Goal: Information Seeking & Learning: Learn about a topic

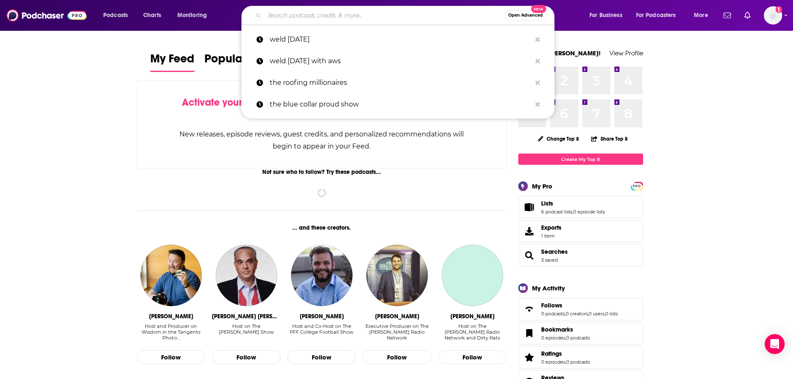
click at [320, 20] on input "Search podcasts, credits, & more..." at bounding box center [384, 15] width 240 height 13
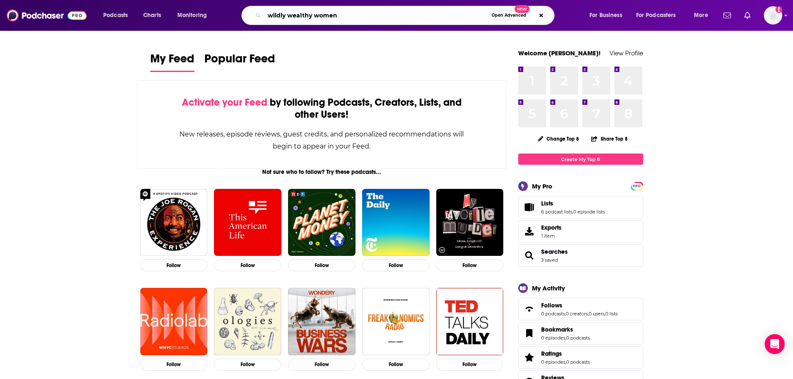
type input "wildly wealthy women"
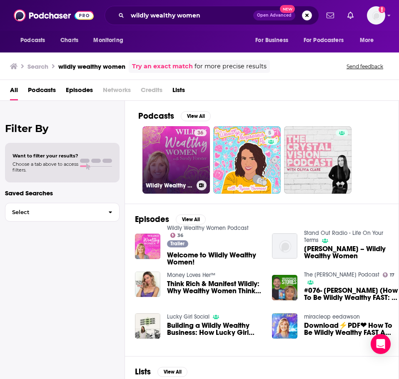
click at [185, 150] on link "36 Wildly Wealthy Women Podcast" at bounding box center [175, 159] width 67 height 67
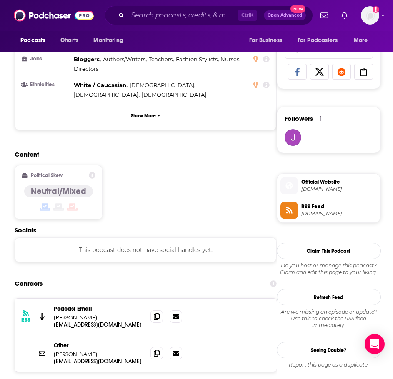
scroll to position [541, 0]
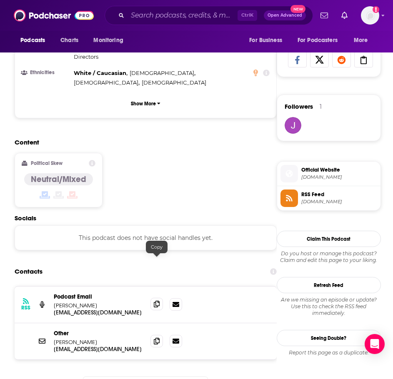
click at [156, 301] on icon at bounding box center [157, 304] width 6 height 7
click at [164, 15] on input "Search podcasts, credits, & more..." at bounding box center [182, 15] width 110 height 13
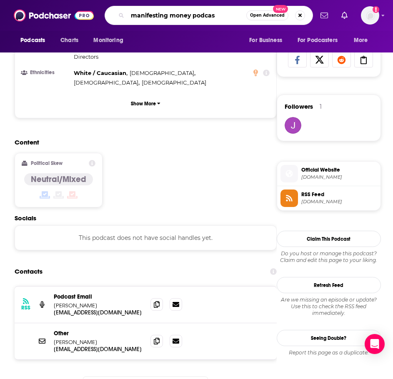
type input "manifesting money podcast"
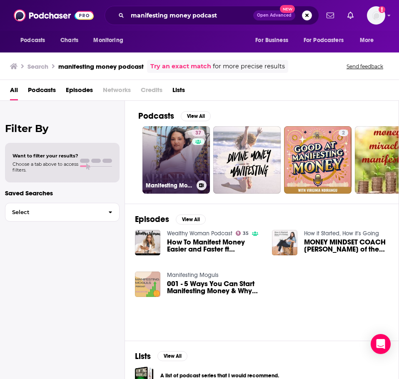
click at [172, 181] on div "Manifesting Money Podcast Presents: How to be Abundant" at bounding box center [176, 185] width 61 height 10
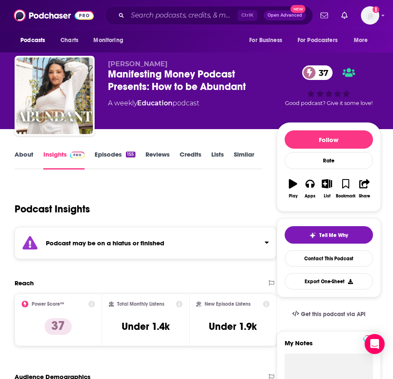
click at [113, 237] on div "Podcast may be on a hiatus or finished" at bounding box center [146, 243] width 262 height 32
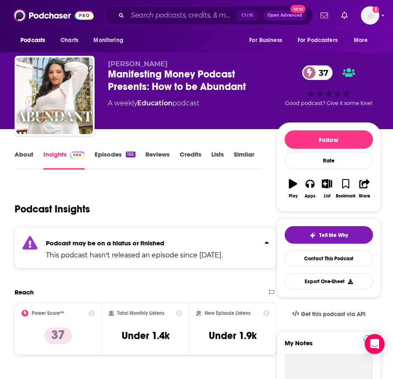
click at [28, 155] on link "About" at bounding box center [24, 159] width 19 height 19
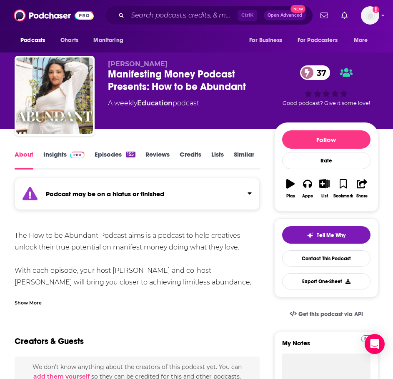
click at [62, 153] on link "Insights" at bounding box center [63, 159] width 41 height 19
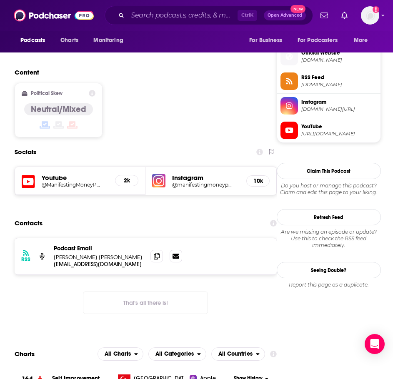
scroll to position [666, 0]
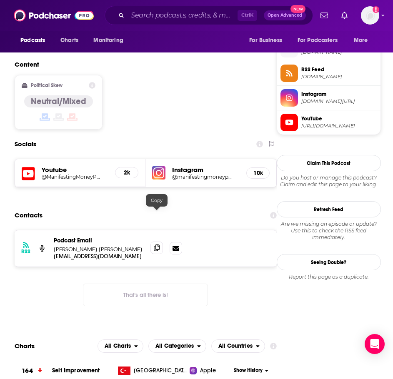
click at [159, 244] on icon at bounding box center [157, 247] width 6 height 7
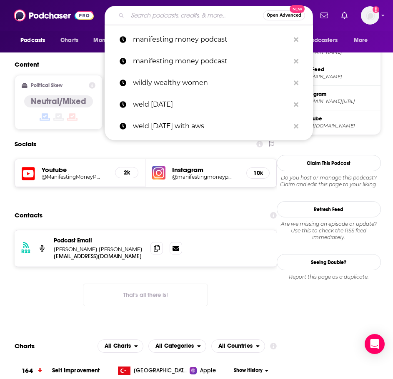
click at [161, 15] on input "Search podcasts, credits, & more..." at bounding box center [194, 15] width 135 height 13
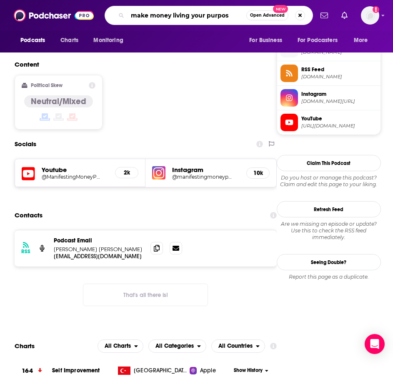
type input "make money living your purpose"
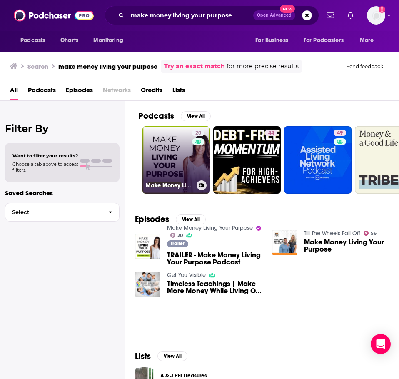
click at [162, 141] on link "20 Make Money Living Your Purpose" at bounding box center [175, 159] width 67 height 67
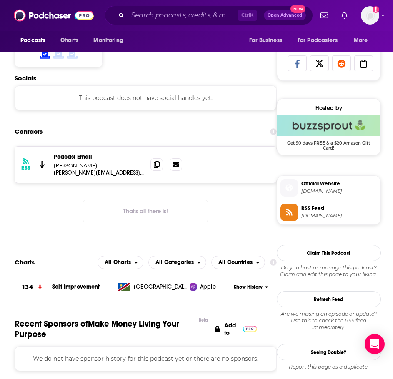
scroll to position [541, 0]
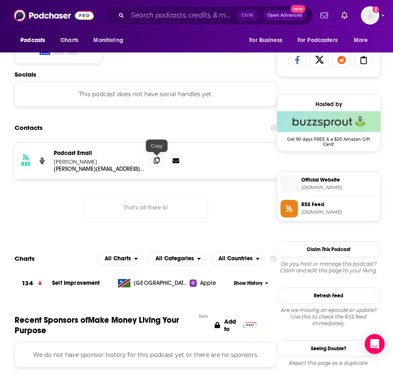
click at [160, 163] on span at bounding box center [156, 160] width 12 height 12
click at [164, 22] on div "Ctrl K Open Advanced New" at bounding box center [209, 15] width 208 height 19
click at [165, 21] on input "Search podcasts, credits, & more..." at bounding box center [182, 15] width 110 height 13
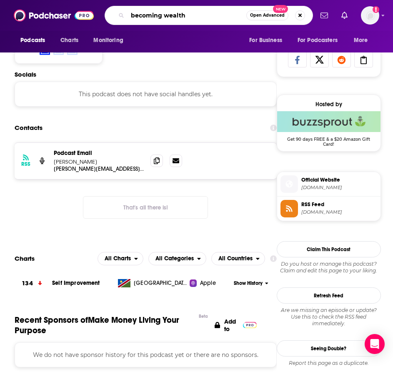
type input "becoming wealthy"
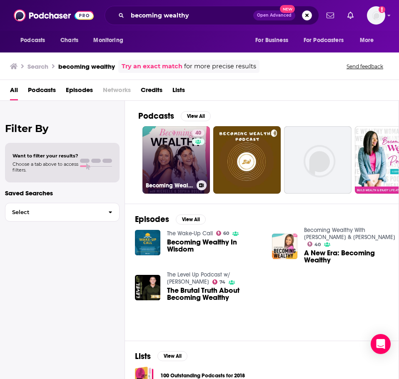
click at [163, 145] on link "40 Becoming Wealthy With Michelle & Sophia Bosch" at bounding box center [175, 159] width 67 height 67
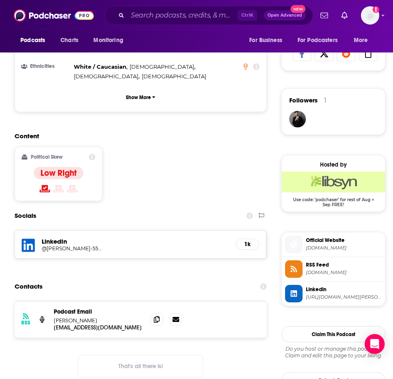
scroll to position [583, 0]
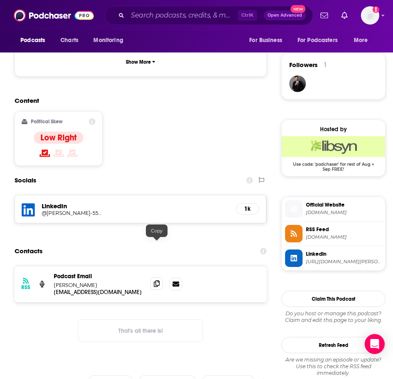
click at [155, 280] on icon at bounding box center [157, 283] width 6 height 7
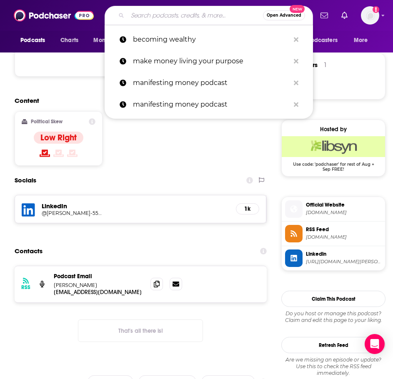
click at [161, 16] on input "Search podcasts, credits, & more..." at bounding box center [194, 15] width 135 height 13
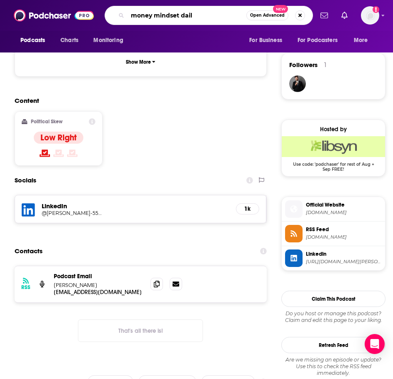
type input "money mindset daily"
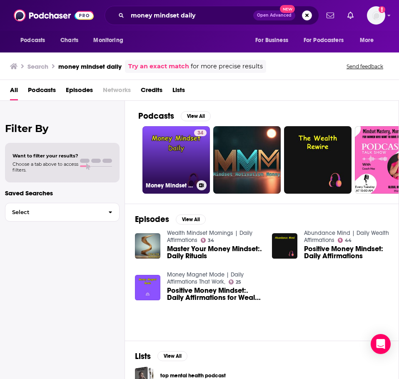
click at [155, 150] on link "34 Money Mindset Daily | Attract Wealth & Abundance," at bounding box center [175, 159] width 67 height 67
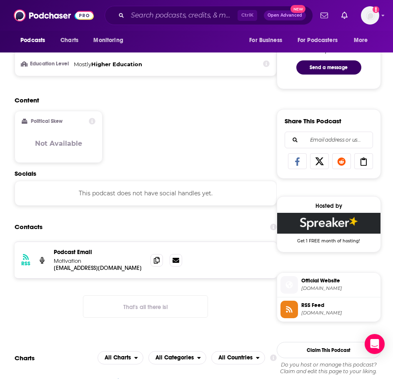
scroll to position [541, 0]
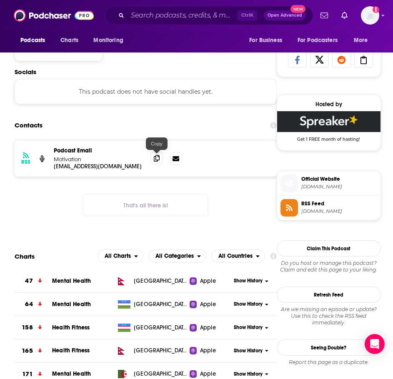
click at [158, 152] on span at bounding box center [156, 158] width 12 height 12
click at [157, 19] on input "Search podcasts, credits, & more..." at bounding box center [182, 15] width 110 height 13
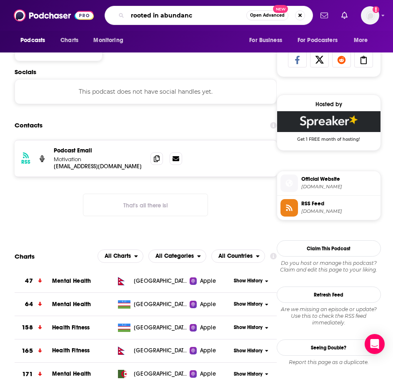
type input "rooted in abundance"
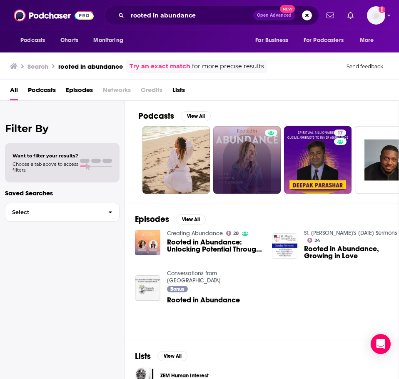
click at [247, 153] on link at bounding box center [246, 159] width 67 height 67
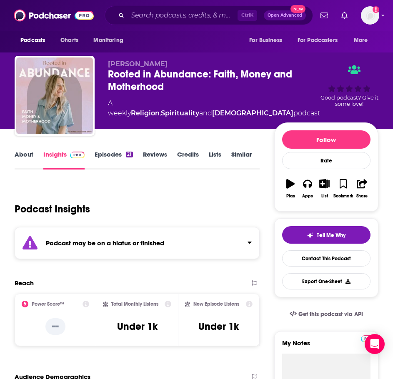
click at [92, 244] on strong "Podcast may be on a hiatus or finished" at bounding box center [105, 243] width 118 height 8
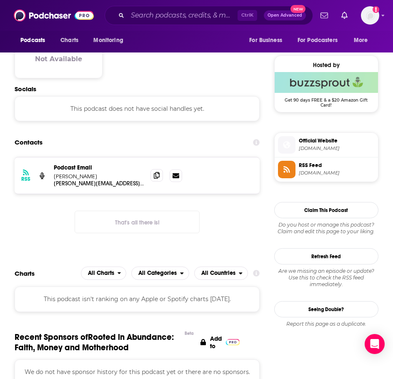
scroll to position [583, 0]
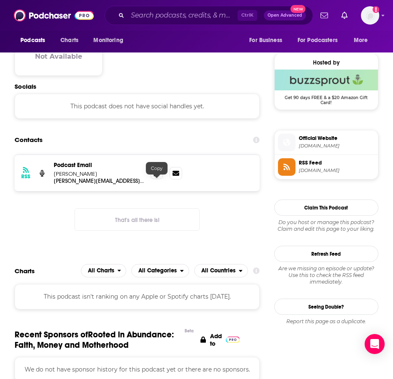
click at [161, 179] on span at bounding box center [156, 173] width 12 height 12
click at [171, 8] on div "Ctrl K Open Advanced New" at bounding box center [209, 15] width 208 height 19
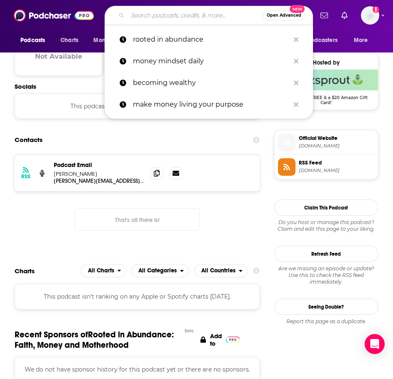
click at [171, 9] on input "Search podcasts, credits, & more..." at bounding box center [194, 15] width 135 height 13
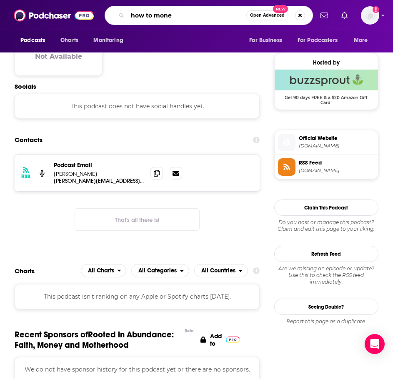
type input "how to money"
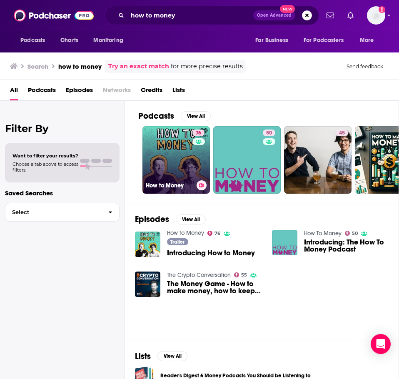
click at [166, 153] on link "76 How to Money" at bounding box center [175, 159] width 67 height 67
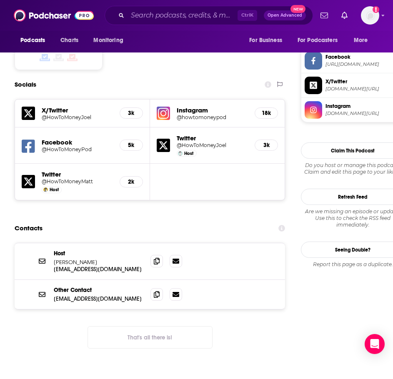
scroll to position [708, 0]
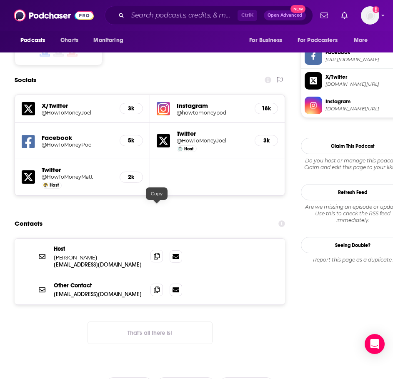
click at [158, 253] on icon at bounding box center [157, 256] width 6 height 7
click at [177, 19] on input "Search podcasts, credits, & more..." at bounding box center [182, 15] width 110 height 13
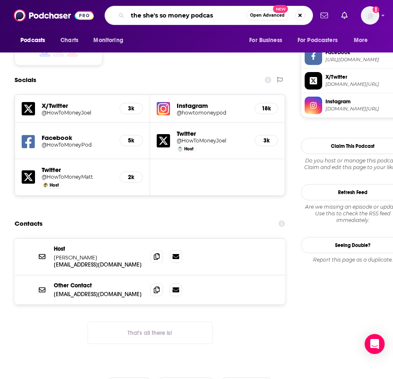
type input "the she's so money podcast"
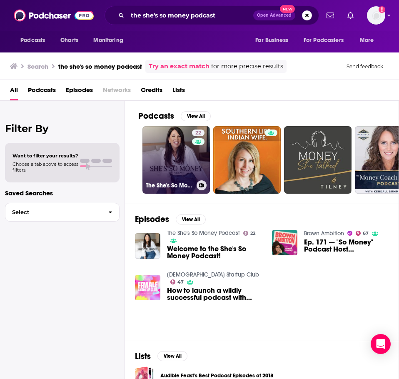
click at [186, 185] on h3 "The She's So Money Podcast" at bounding box center [169, 185] width 47 height 7
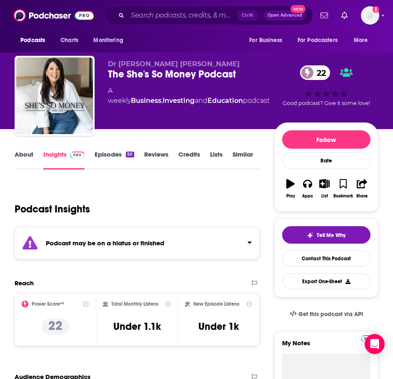
click at [140, 236] on div "Podcast may be on a hiatus or finished" at bounding box center [137, 243] width 245 height 32
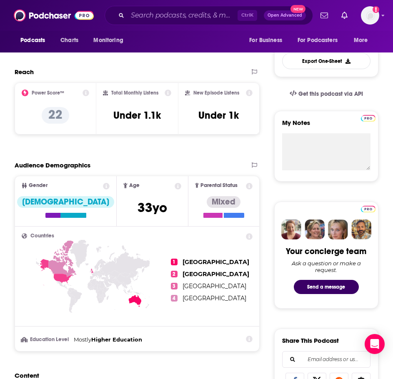
scroll to position [83, 0]
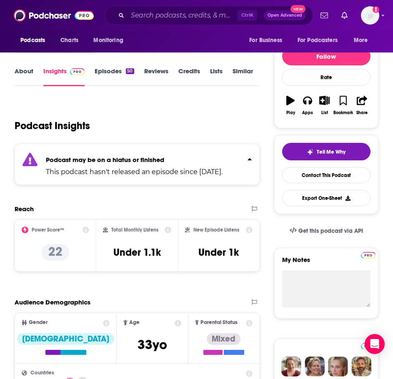
click at [210, 8] on div "Ctrl K Open Advanced New" at bounding box center [209, 15] width 208 height 19
click at [207, 14] on input "Search podcasts, credits, & more..." at bounding box center [182, 15] width 110 height 13
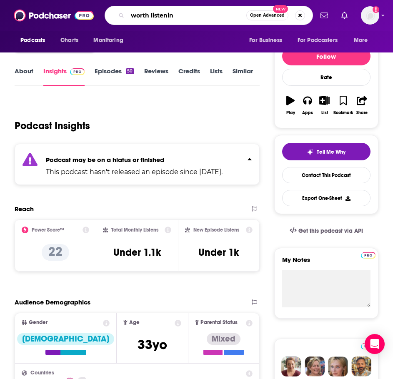
type input "worth listening"
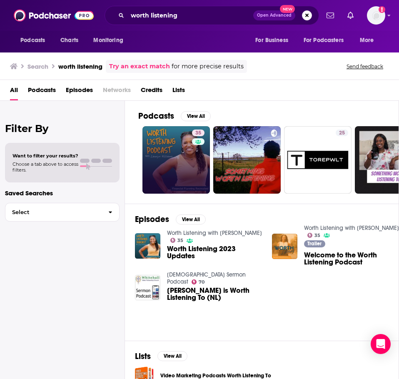
click at [165, 152] on link "35" at bounding box center [175, 159] width 67 height 67
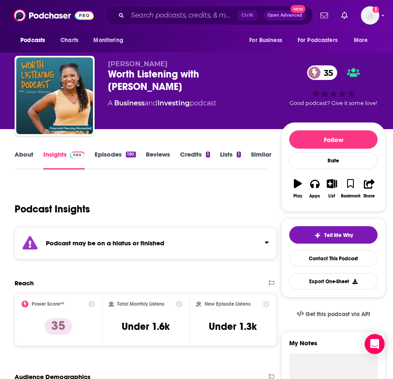
click at [98, 245] on strong "Podcast may be on a hiatus or finished" at bounding box center [105, 243] width 118 height 8
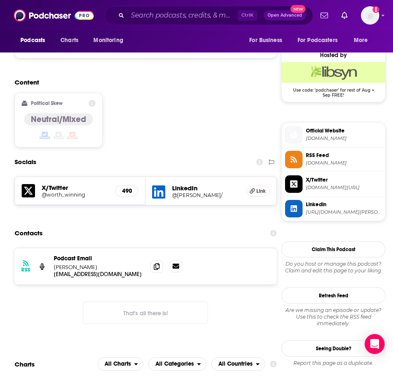
scroll to position [666, 0]
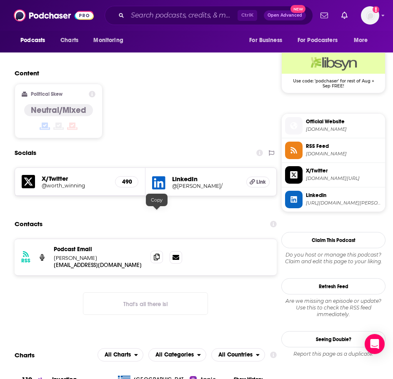
click at [157, 254] on icon at bounding box center [157, 257] width 6 height 7
click at [154, 12] on input "Search podcasts, credits, & more..." at bounding box center [182, 15] width 110 height 13
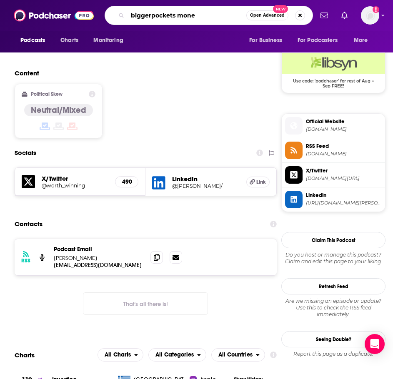
type input "biggerpockets money"
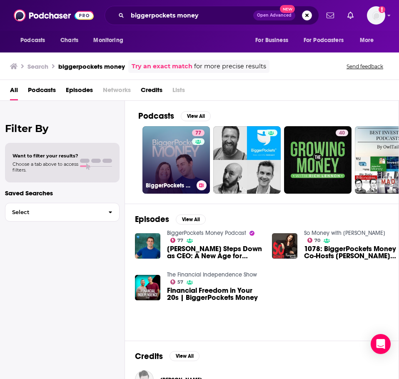
click at [166, 160] on link "77 BiggerPockets Money Podcast" at bounding box center [175, 159] width 67 height 67
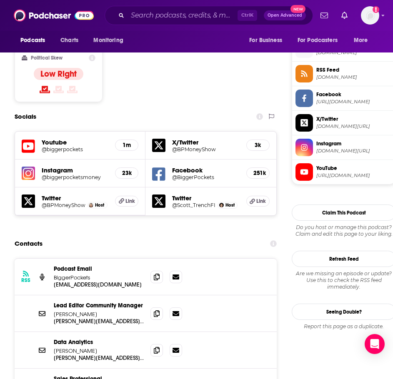
scroll to position [666, 0]
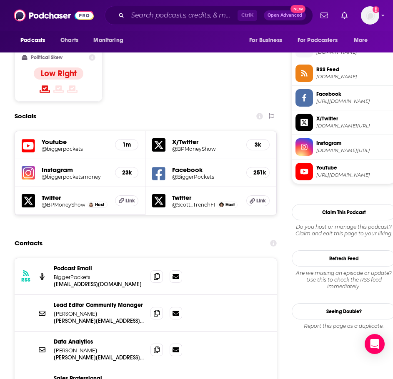
click at [154, 273] on icon at bounding box center [157, 276] width 6 height 7
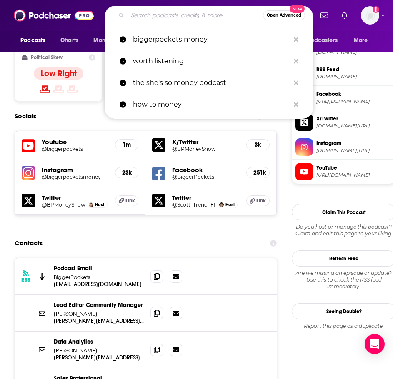
click at [172, 10] on input "Search podcasts, credits, & more..." at bounding box center [194, 15] width 135 height 13
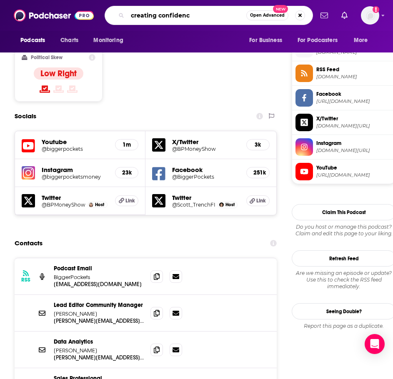
type input "creating confidence"
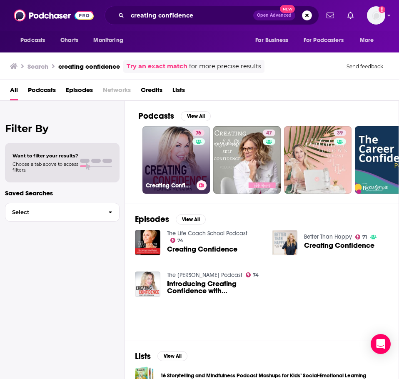
click at [173, 177] on link "76 Creating Confidence with Heather Monahan" at bounding box center [175, 159] width 67 height 67
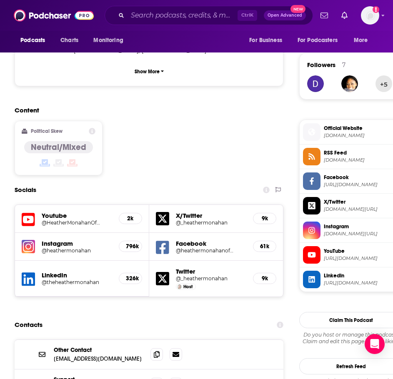
scroll to position [708, 0]
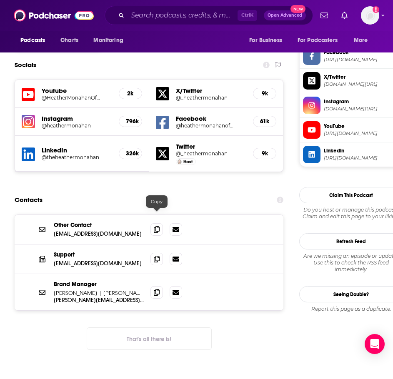
drag, startPoint x: 155, startPoint y: 216, endPoint x: 144, endPoint y: 217, distance: 11.3
click at [155, 256] on icon at bounding box center [157, 259] width 6 height 7
click at [159, 289] on icon at bounding box center [157, 292] width 6 height 7
click at [152, 15] on input "Search podcasts, credits, & more..." at bounding box center [182, 15] width 110 height 13
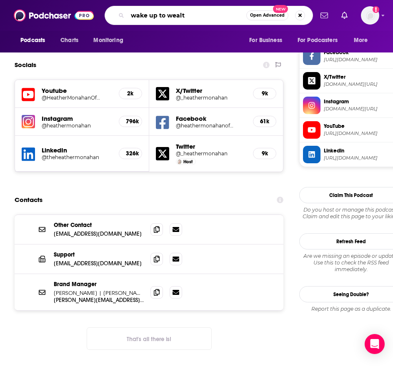
type input "wake up to wealth"
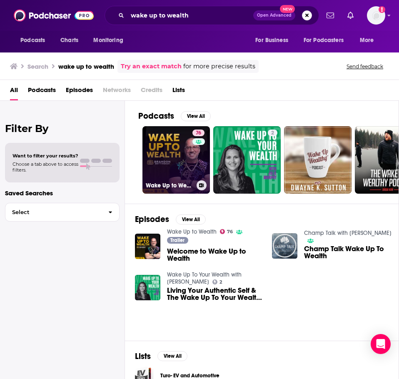
click at [157, 147] on link "76 Wake Up to Wealth" at bounding box center [175, 159] width 67 height 67
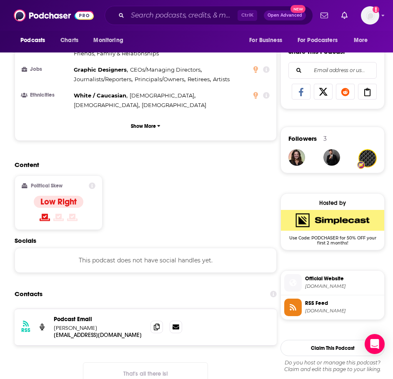
scroll to position [541, 0]
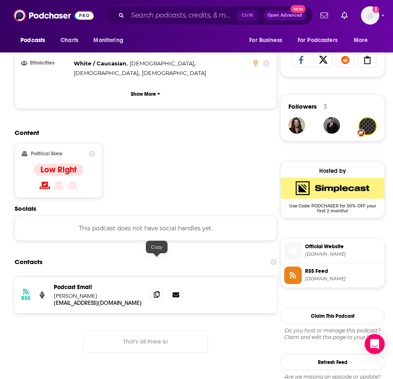
click at [157, 291] on icon at bounding box center [157, 294] width 6 height 7
click at [154, 20] on input "Search podcasts, credits, & more..." at bounding box center [182, 15] width 110 height 13
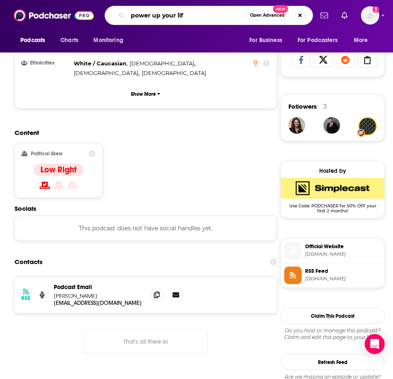
type input "power up your life"
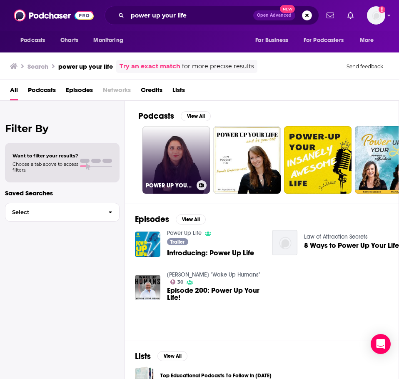
drag, startPoint x: 169, startPoint y: 190, endPoint x: 168, endPoint y: 182, distance: 8.0
click at [168, 182] on h3 "POWER UP YOUR LIFE" at bounding box center [169, 185] width 47 height 7
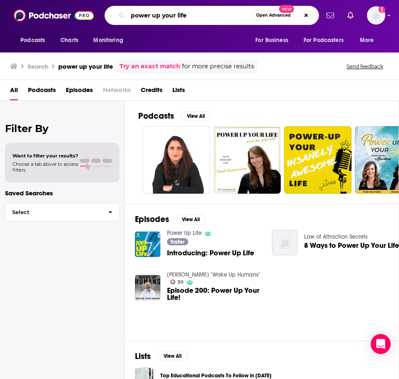
click at [220, 20] on input "power up your life" at bounding box center [189, 15] width 125 height 13
type input "power up your life podcast"
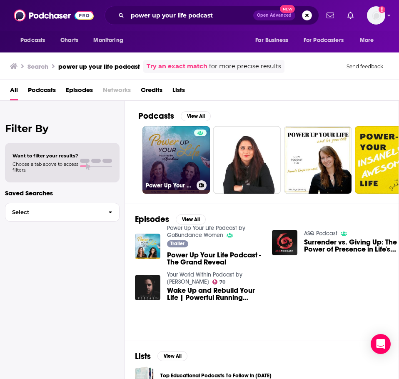
click at [172, 149] on link "Power Up Your Life Podcast by GoBundance Women" at bounding box center [175, 159] width 67 height 67
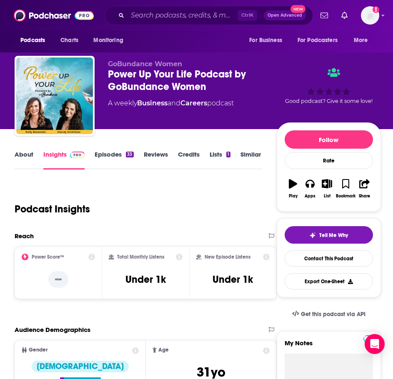
scroll to position [333, 0]
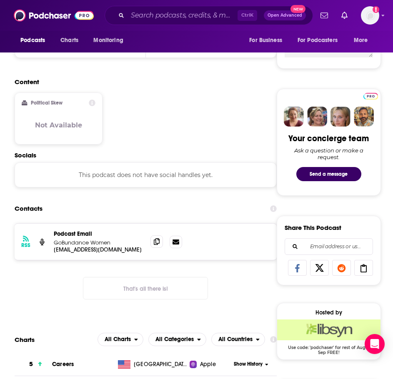
click at [156, 243] on icon at bounding box center [157, 241] width 6 height 7
click at [146, 18] on input "Search podcasts, credits, & more..." at bounding box center [182, 15] width 110 height 13
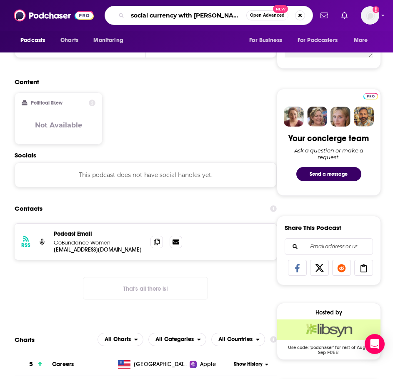
type input "social currency with Sammi Cohen"
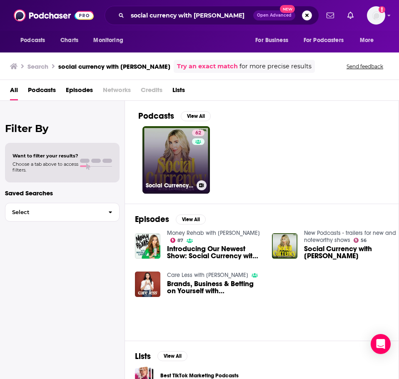
click at [160, 156] on link "62 Social Currency with Sammi Cohen" at bounding box center [175, 159] width 67 height 67
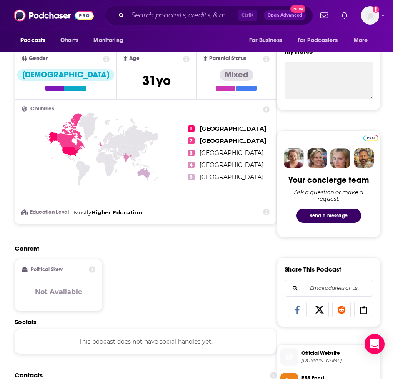
scroll to position [500, 0]
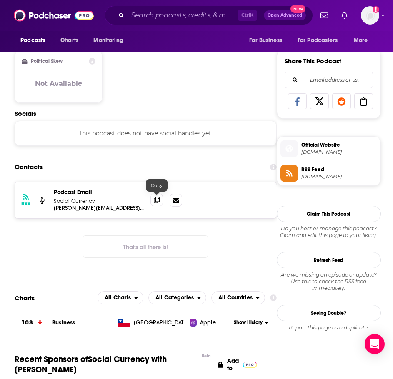
click at [155, 205] on span at bounding box center [156, 200] width 12 height 12
click at [199, 18] on input "Search podcasts, credits, & more..." at bounding box center [182, 15] width 110 height 13
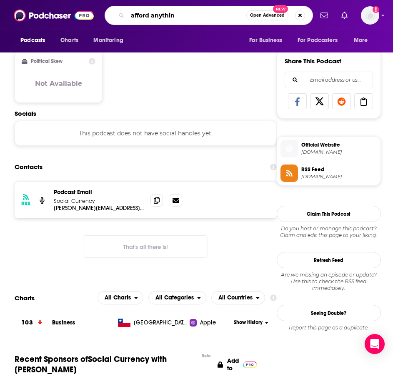
type input "afford anything"
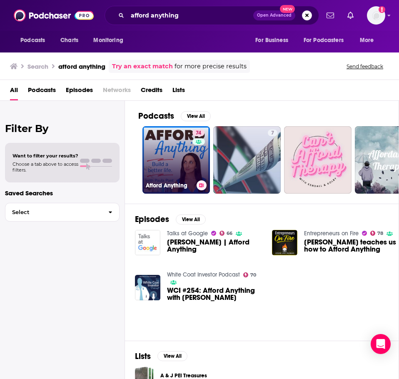
click at [172, 145] on link "74 Afford Anything" at bounding box center [175, 159] width 67 height 67
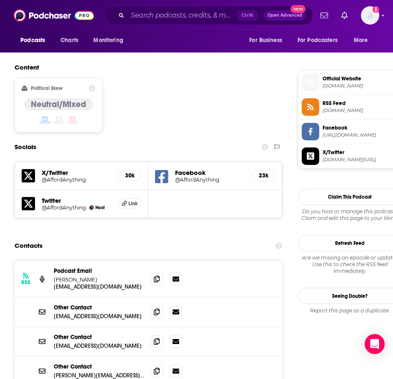
scroll to position [666, 0]
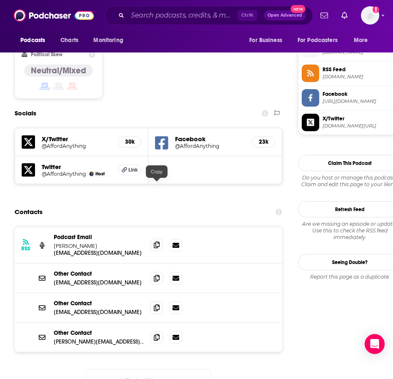
click at [154, 242] on icon at bounding box center [157, 245] width 6 height 7
click at [162, 10] on input "Search podcasts, credits, & more..." at bounding box center [182, 15] width 110 height 13
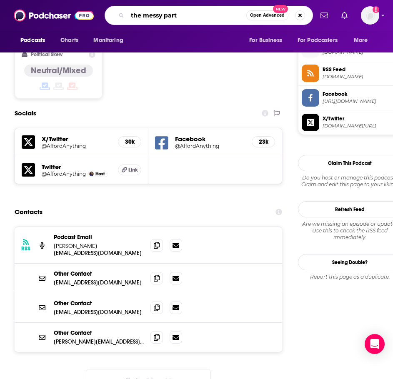
type input "the messy parts"
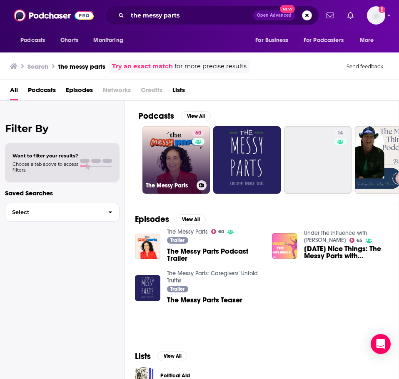
click at [176, 167] on link "60 The Messy Parts" at bounding box center [175, 159] width 67 height 67
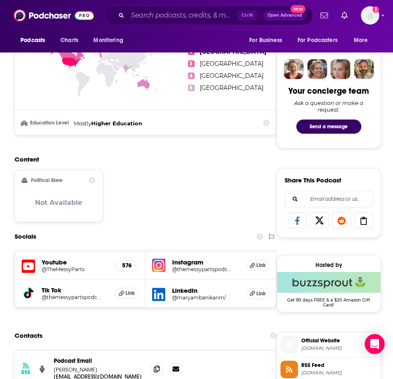
scroll to position [458, 0]
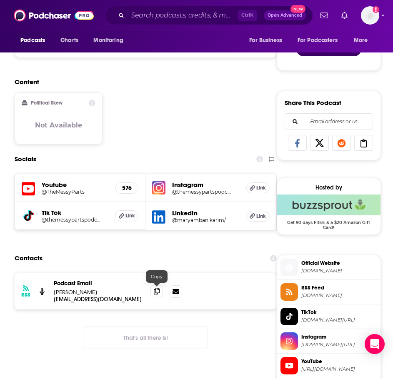
click at [154, 292] on icon at bounding box center [157, 291] width 6 height 7
click at [164, 13] on input "Search podcasts, credits, & more..." at bounding box center [182, 15] width 110 height 13
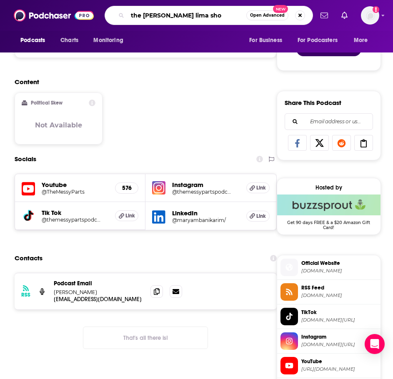
type input "the jamie kern lima show"
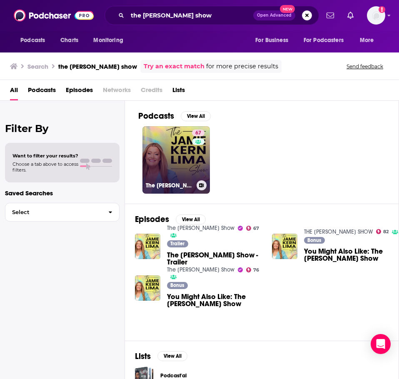
click at [170, 166] on link "67 The Jamie Kern Lima Show" at bounding box center [175, 159] width 67 height 67
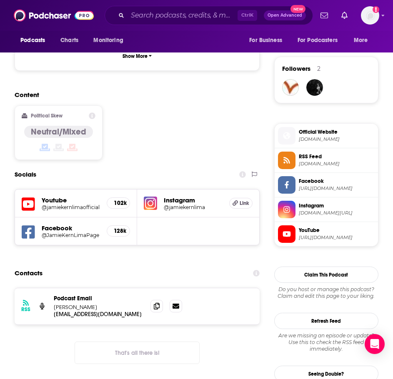
scroll to position [583, 0]
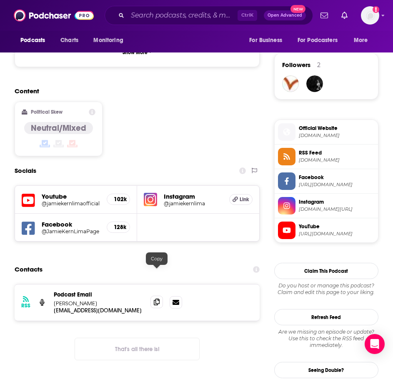
click at [156, 299] on icon at bounding box center [157, 302] width 6 height 7
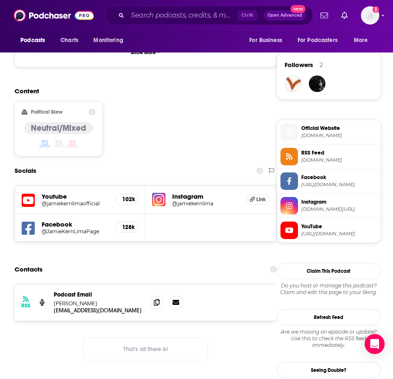
scroll to position [579, 0]
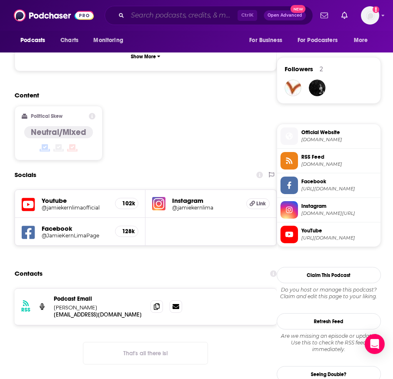
click at [158, 20] on input "Search podcasts, credits, & more..." at bounding box center [182, 15] width 110 height 13
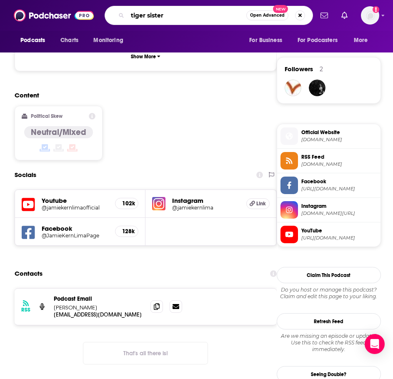
type input "tiger sisters"
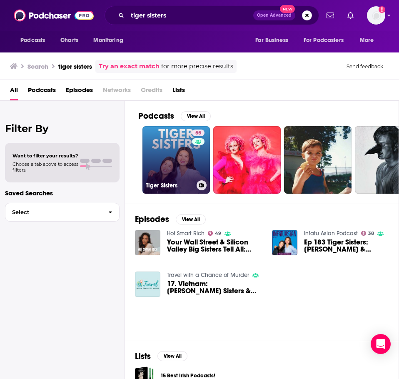
click at [158, 163] on link "55 Tiger Sisters" at bounding box center [175, 159] width 67 height 67
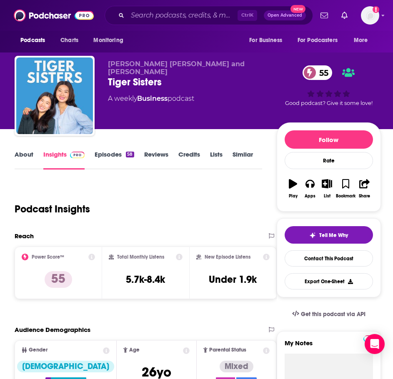
click at [100, 159] on link "Episodes 58" at bounding box center [114, 159] width 39 height 19
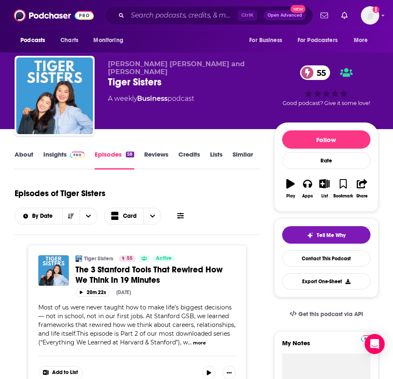
click at [23, 156] on link "About" at bounding box center [24, 159] width 19 height 19
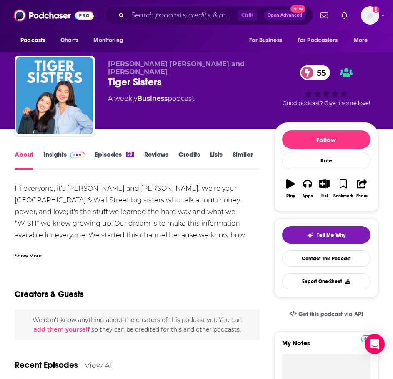
click at [24, 254] on div "Show More" at bounding box center [28, 255] width 27 height 8
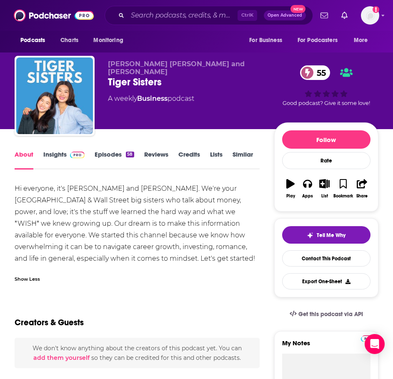
click at [71, 158] on link "Insights" at bounding box center [63, 159] width 41 height 19
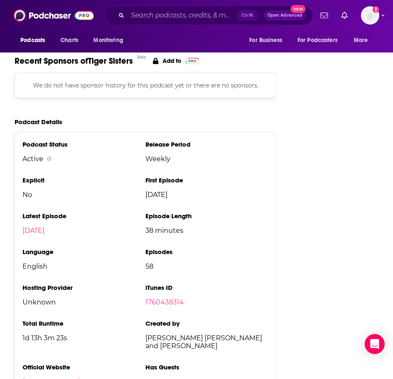
scroll to position [916, 0]
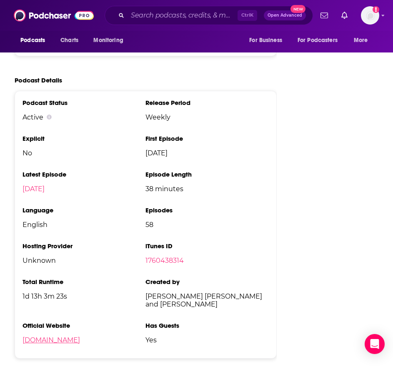
click at [61, 336] on link "sistersmatcha.com" at bounding box center [50, 340] width 57 height 8
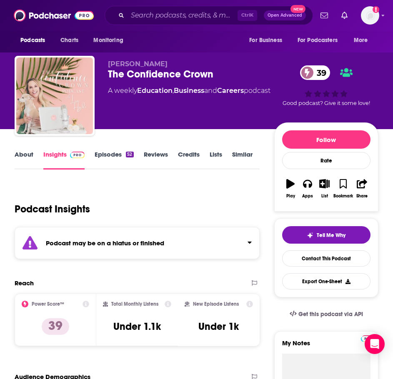
click at [27, 157] on link "About" at bounding box center [24, 159] width 19 height 19
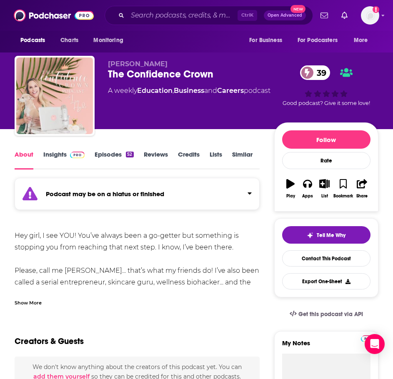
click at [102, 193] on strong "Podcast may be on a hiatus or finished" at bounding box center [105, 194] width 118 height 8
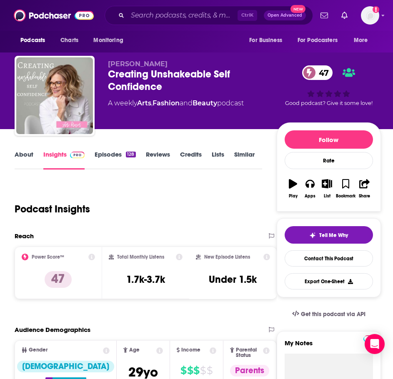
click at [31, 160] on link "About" at bounding box center [24, 159] width 19 height 19
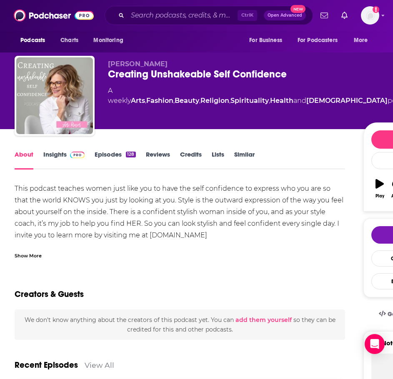
click at [34, 255] on div "Show More" at bounding box center [28, 255] width 27 height 8
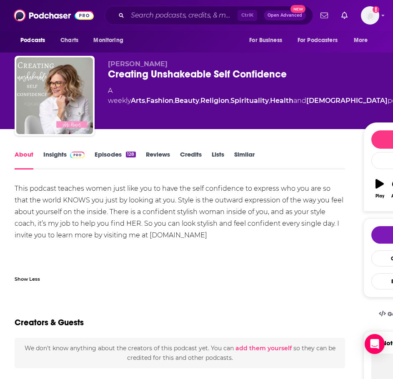
click at [116, 156] on link "Episodes 128" at bounding box center [115, 159] width 41 height 19
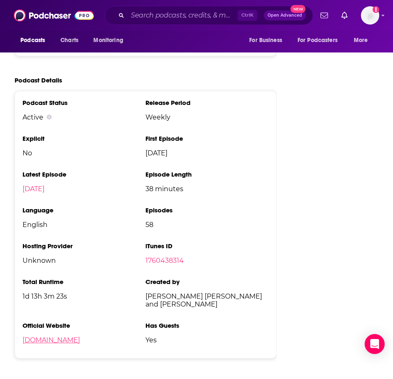
scroll to position [916, 0]
click at [149, 21] on input "Search podcasts, credits, & more..." at bounding box center [182, 15] width 110 height 13
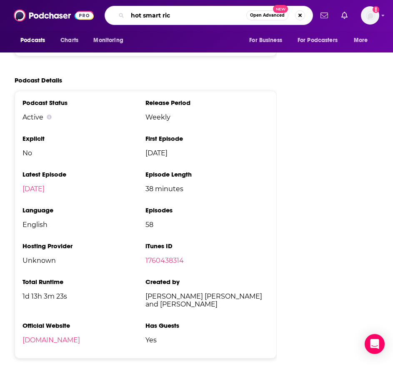
type input "hot smart rich"
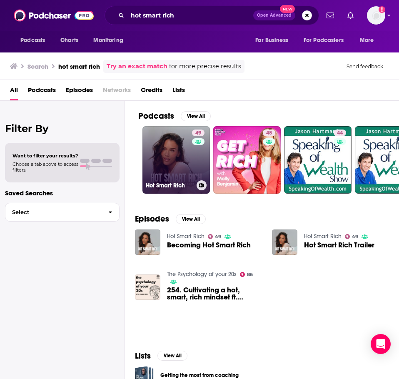
click at [178, 165] on link "49 Hot Smart Rich" at bounding box center [175, 159] width 67 height 67
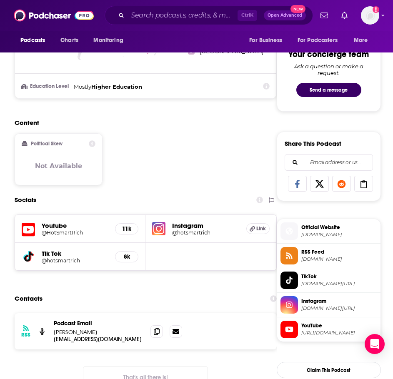
scroll to position [500, 0]
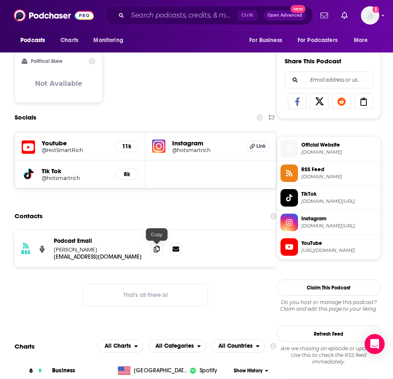
drag, startPoint x: 159, startPoint y: 252, endPoint x: 144, endPoint y: 250, distance: 14.6
click at [159, 252] on icon at bounding box center [157, 249] width 6 height 7
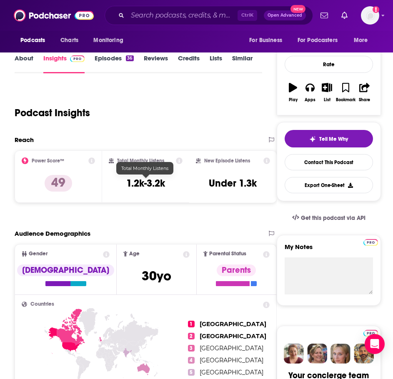
scroll to position [0, 0]
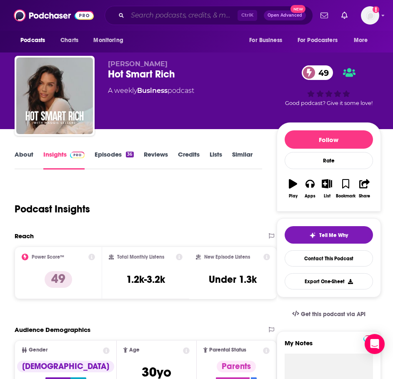
click at [159, 16] on input "Search podcasts, credits, & more..." at bounding box center [182, 15] width 110 height 13
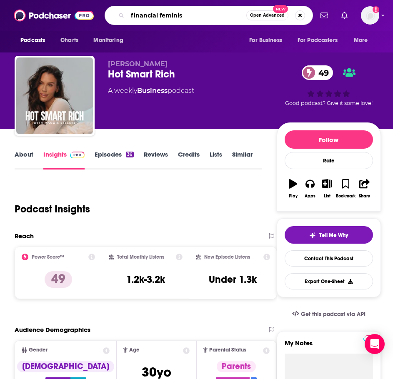
type input "financial feminist"
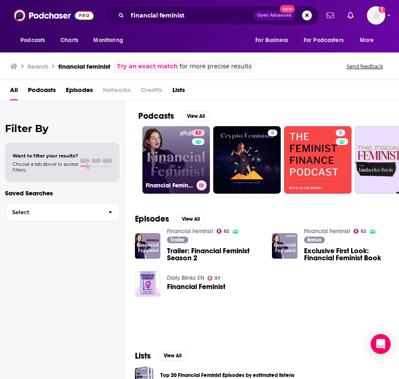
click at [165, 165] on link "82 Financial Feminist" at bounding box center [175, 159] width 67 height 67
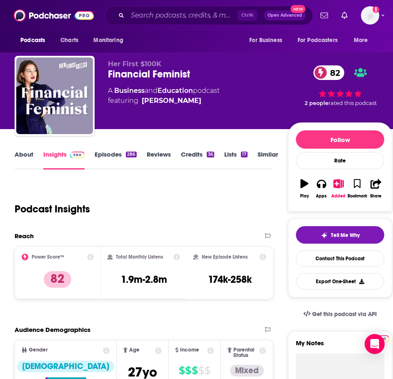
click at [19, 154] on link "About" at bounding box center [24, 159] width 19 height 19
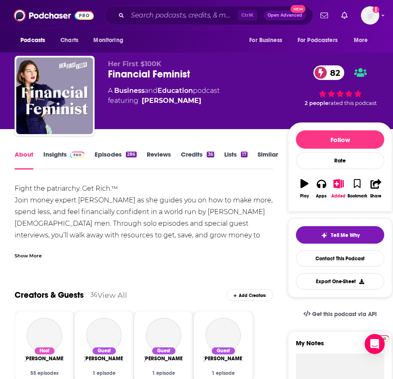
click at [31, 258] on div "Show More" at bounding box center [28, 255] width 27 height 8
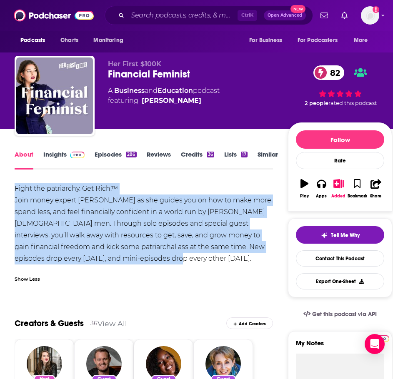
drag, startPoint x: 175, startPoint y: 262, endPoint x: 32, endPoint y: 197, distance: 157.1
copy div "Fight the patriarchy. Get Rich.™ Join money expert Tori Dunlap as she guides yo…"
click at [69, 155] on span at bounding box center [76, 154] width 18 height 8
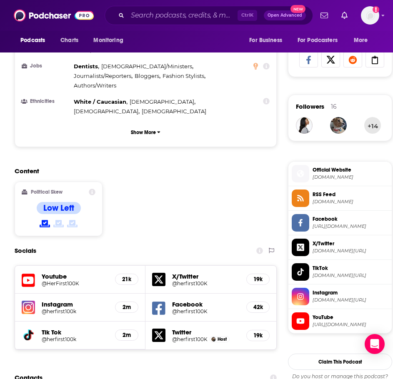
scroll to position [666, 0]
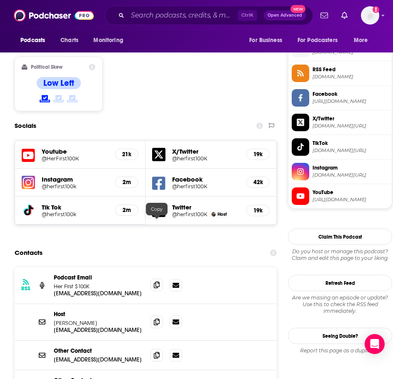
click at [156, 282] on icon at bounding box center [157, 285] width 6 height 7
click at [153, 349] on span at bounding box center [156, 355] width 12 height 12
click at [176, 21] on input "Search podcasts, credits, & more..." at bounding box center [182, 15] width 110 height 13
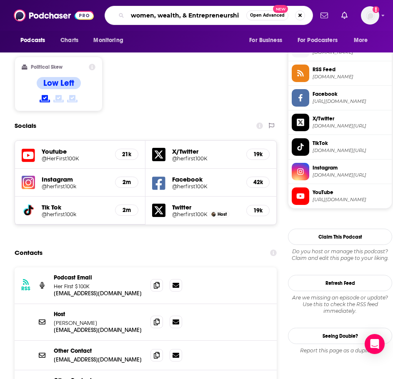
type input "women, wealth, & Entrepreneurship"
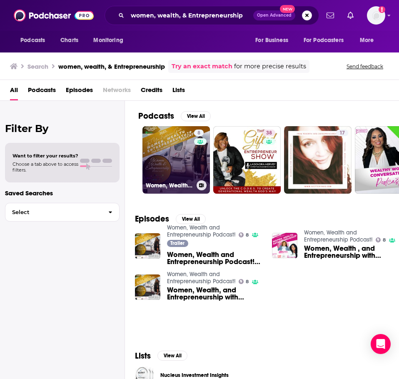
click at [157, 167] on link "8 Women, Wealth and Entrepreneurship Podcast!" at bounding box center [175, 159] width 67 height 67
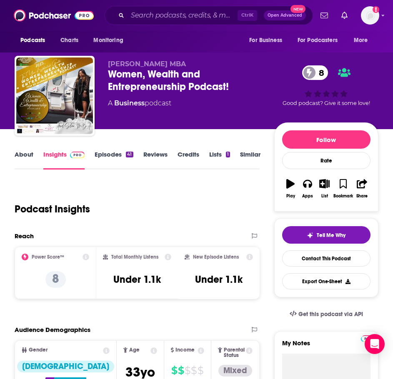
click at [24, 162] on link "About" at bounding box center [24, 159] width 19 height 19
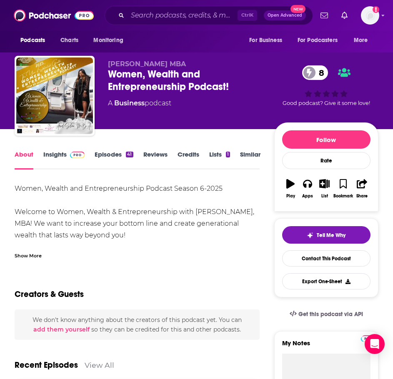
click at [27, 253] on div "Show More" at bounding box center [28, 255] width 27 height 8
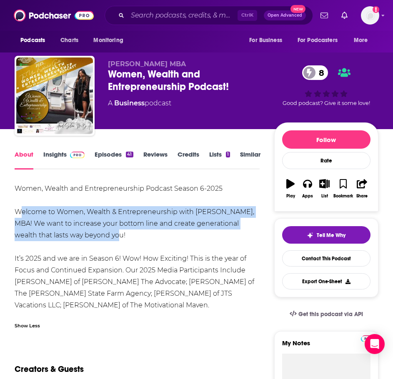
drag, startPoint x: 95, startPoint y: 237, endPoint x: 13, endPoint y: 210, distance: 86.7
copy div "Welcome to Women, Wealth & Entrepreneurship with Ariel Shaw, MBA! We want to in…"
click at [60, 157] on link "Insights" at bounding box center [63, 159] width 41 height 19
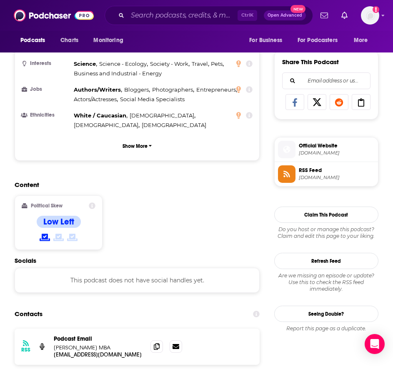
scroll to position [500, 0]
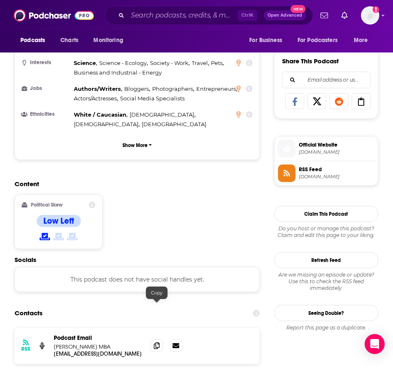
drag, startPoint x: 157, startPoint y: 307, endPoint x: 105, endPoint y: 292, distance: 54.9
click at [157, 342] on icon at bounding box center [157, 345] width 6 height 7
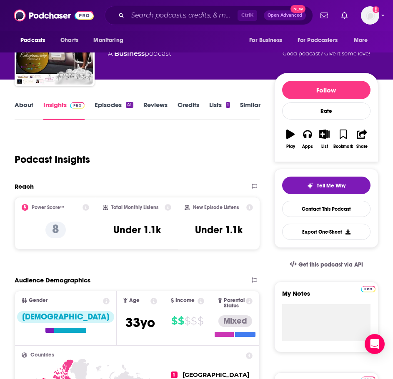
scroll to position [0, 0]
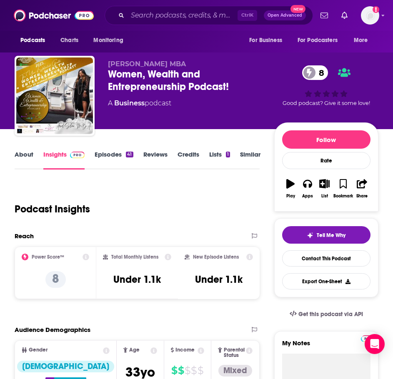
click at [255, 157] on link "Similar" at bounding box center [250, 159] width 20 height 19
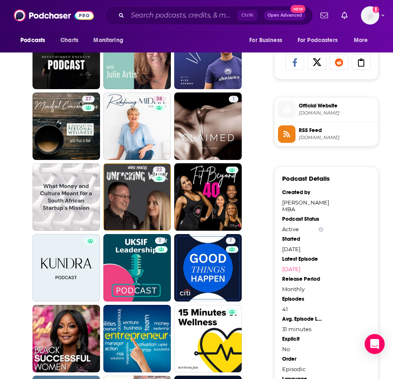
scroll to position [541, 0]
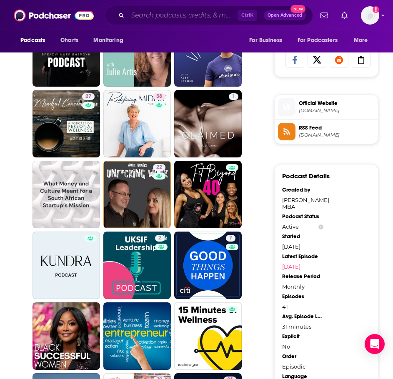
click at [207, 20] on input "Search podcasts, credits, & more..." at bounding box center [182, 15] width 110 height 13
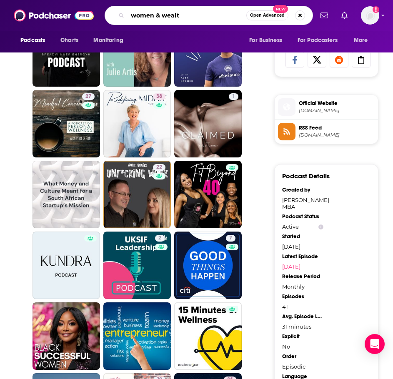
type input "women & wealth"
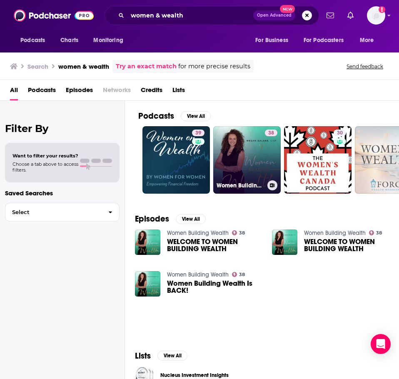
click at [251, 171] on link "38 Women Building Wealth" at bounding box center [246, 159] width 67 height 67
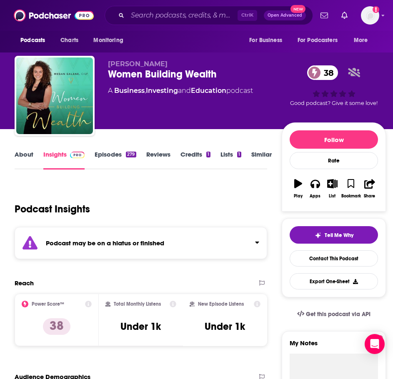
click at [115, 245] on strong "Podcast may be on a hiatus or finished" at bounding box center [105, 243] width 118 height 8
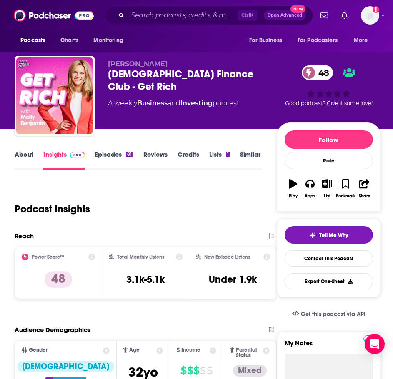
click at [30, 158] on link "About" at bounding box center [24, 159] width 19 height 19
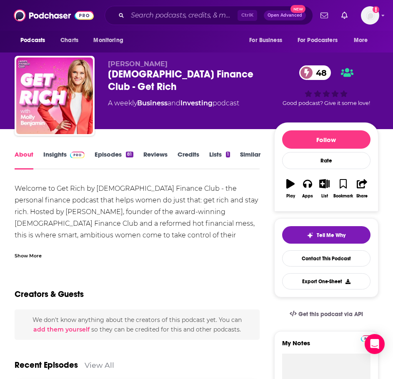
click at [32, 250] on div "Show More" at bounding box center [137, 252] width 245 height 14
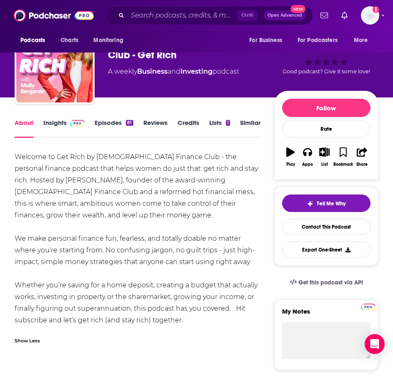
scroll to position [83, 0]
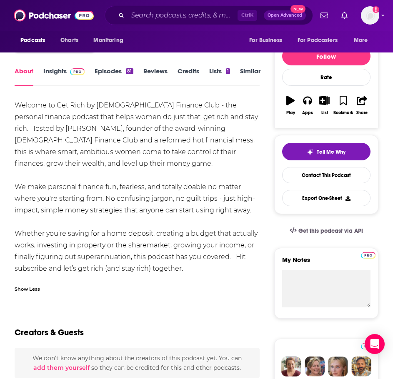
drag, startPoint x: 183, startPoint y: 268, endPoint x: 13, endPoint y: 104, distance: 235.9
copy div "Welcome to Get Rich by [DEMOGRAPHIC_DATA] Finance Club - the personal finance p…"
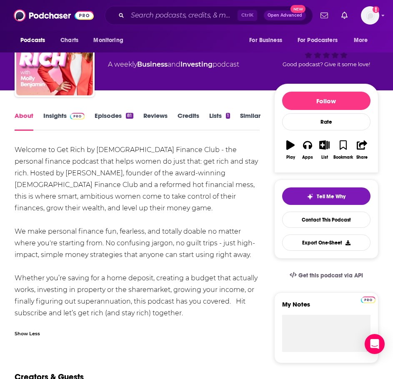
scroll to position [0, 0]
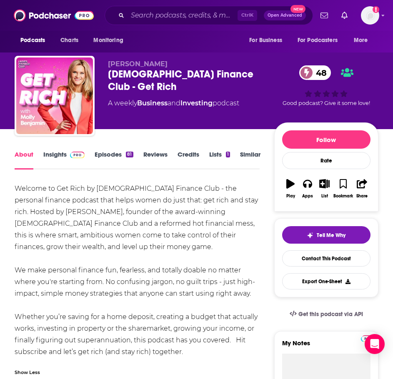
click at [72, 156] on img at bounding box center [77, 155] width 15 height 7
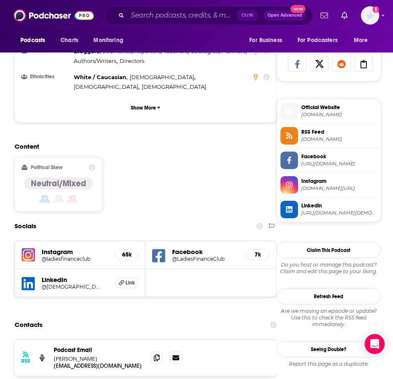
scroll to position [541, 0]
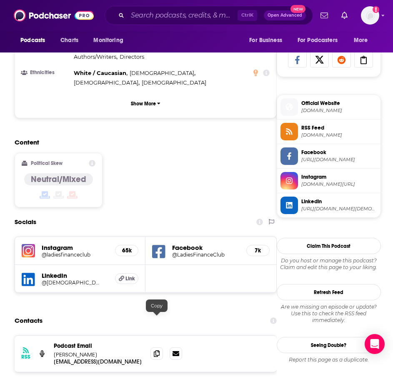
click at [152, 347] on span at bounding box center [156, 353] width 12 height 12
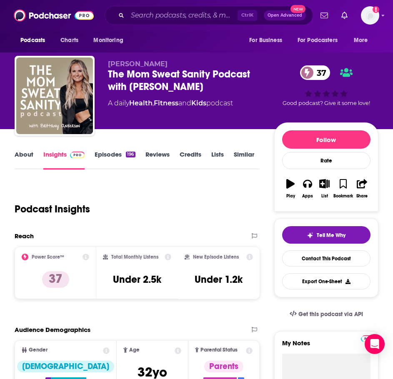
click at [19, 154] on link "About" at bounding box center [24, 159] width 19 height 19
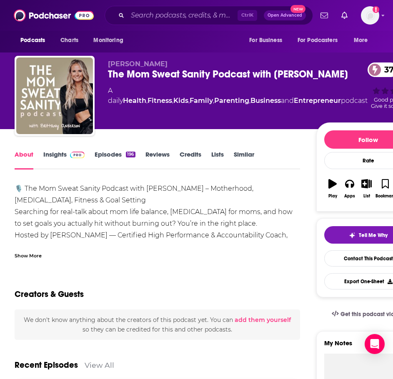
click at [26, 253] on div "Show More" at bounding box center [28, 255] width 27 height 8
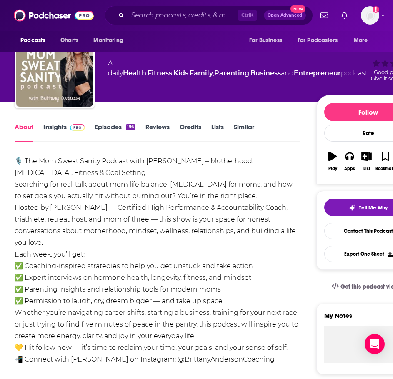
scroll to position [42, 0]
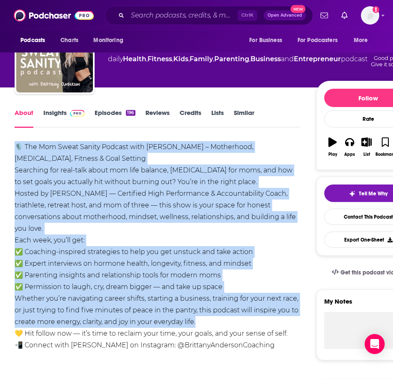
drag, startPoint x: 78, startPoint y: 342, endPoint x: 24, endPoint y: 141, distance: 208.2
copy div "🎙️ The Mom Sweat Sanity Podcast with Brittany Anderson – Motherhood, Personal G…"
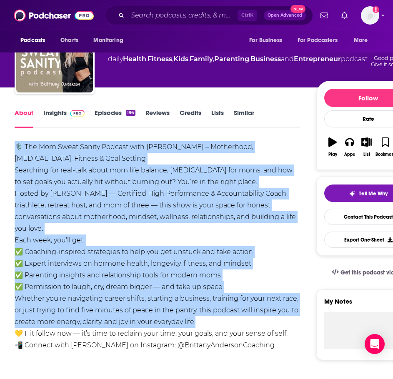
scroll to position [0, 0]
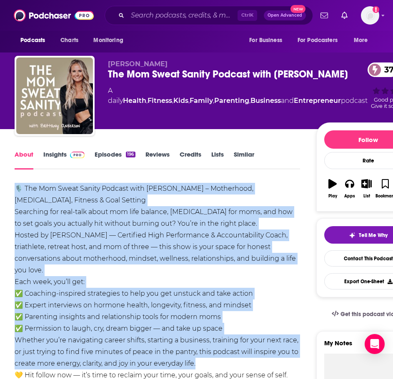
click at [55, 159] on link "Insights" at bounding box center [63, 159] width 41 height 19
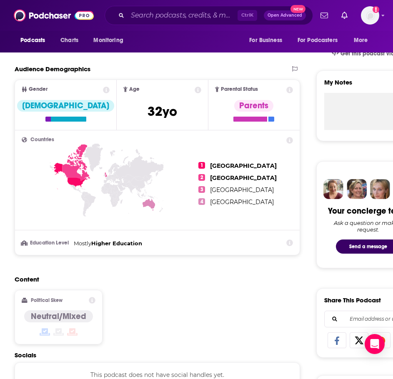
scroll to position [416, 0]
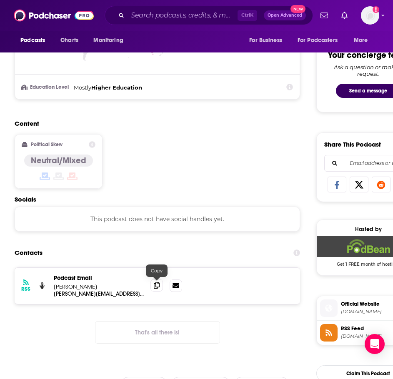
click at [160, 285] on span at bounding box center [156, 285] width 12 height 12
click at [163, 19] on input "Search podcasts, credits, & more..." at bounding box center [182, 15] width 110 height 13
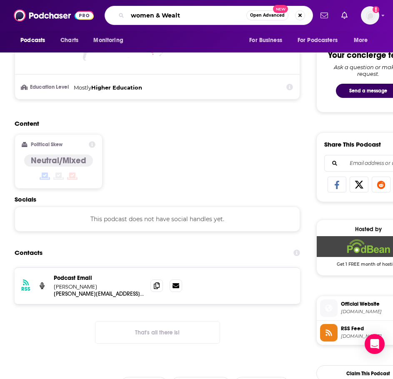
type input "women & Wealth"
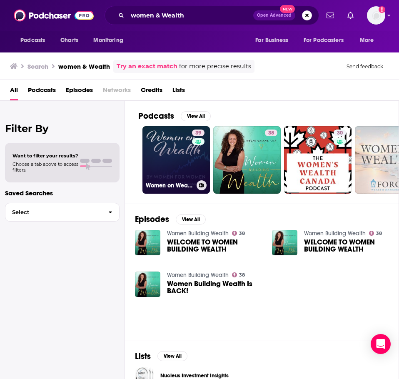
click at [185, 167] on link "39 Women on Wealth, By Women For Women" at bounding box center [175, 159] width 67 height 67
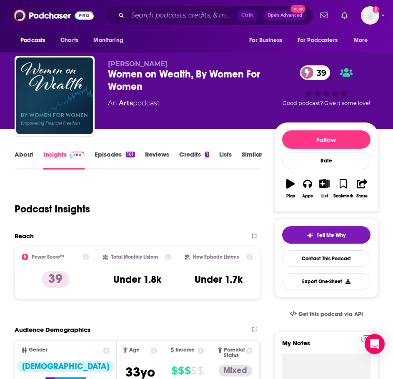
click at [27, 157] on link "About" at bounding box center [24, 159] width 19 height 19
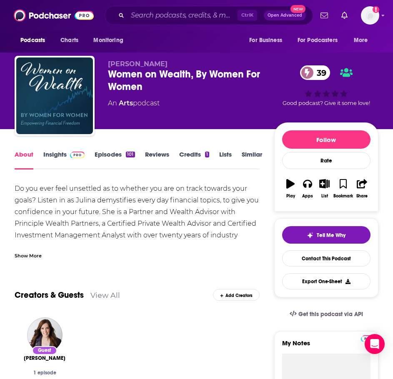
click at [37, 254] on div "Show More" at bounding box center [28, 255] width 27 height 8
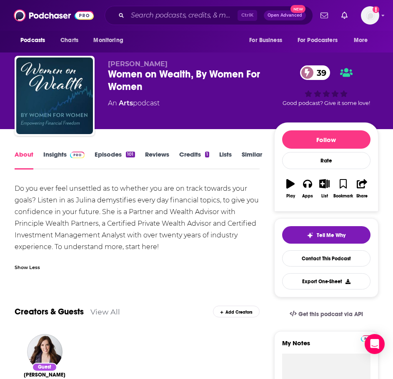
click at [19, 261] on div "Show Less" at bounding box center [137, 264] width 245 height 14
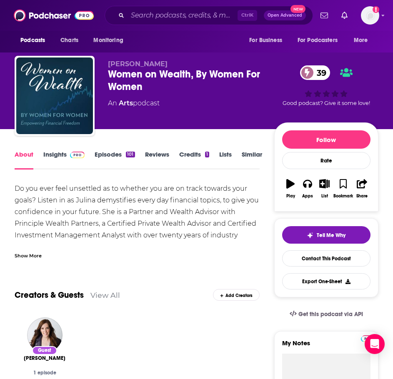
click at [30, 254] on div "Show More" at bounding box center [28, 255] width 27 height 8
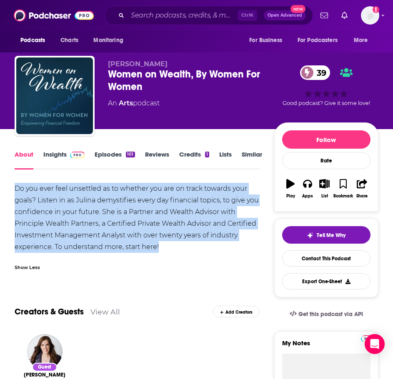
drag, startPoint x: 150, startPoint y: 241, endPoint x: 27, endPoint y: 195, distance: 132.1
copy div "Do you ever feel unsettled as to whether you are on track towards your goals? L…"
click at [57, 161] on link "Insights" at bounding box center [63, 159] width 41 height 19
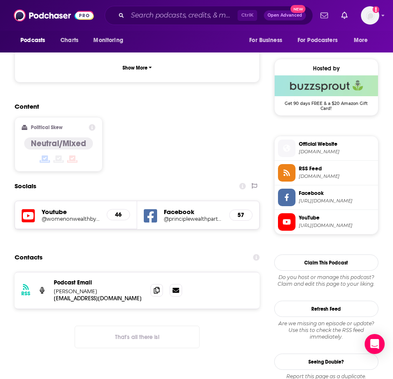
scroll to position [625, 0]
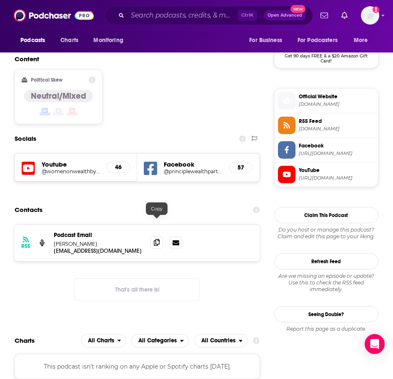
click at [152, 236] on span at bounding box center [156, 242] width 12 height 12
click at [190, 14] on input "Search podcasts, credits, & more..." at bounding box center [182, 15] width 110 height 13
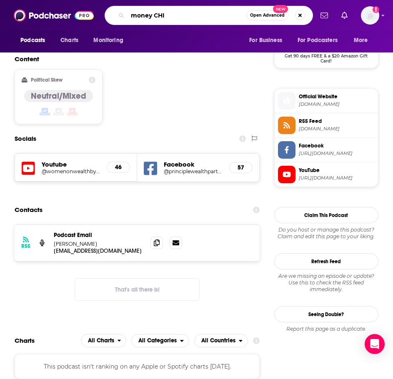
type input "money CHIC"
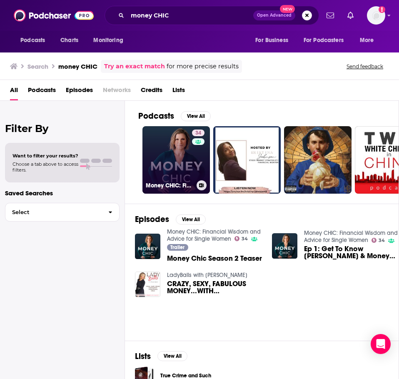
click at [163, 145] on link "34 Money CHIC: Financial Wisdom and Advice for Single Women" at bounding box center [175, 159] width 67 height 67
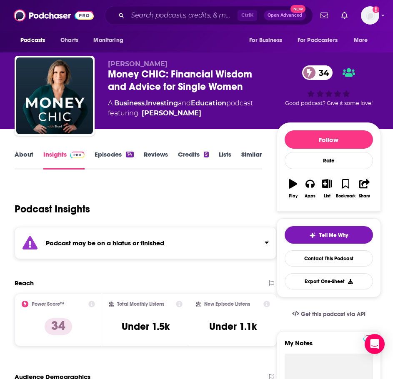
click at [137, 241] on strong "Podcast may be on a hiatus or finished" at bounding box center [105, 243] width 118 height 8
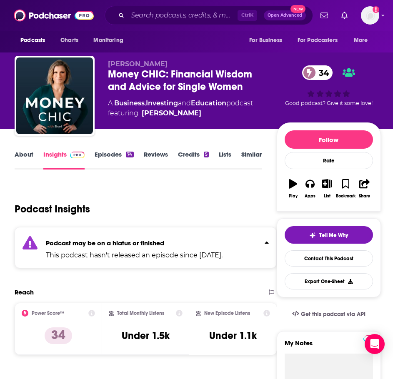
click at [18, 151] on link "About" at bounding box center [24, 159] width 19 height 19
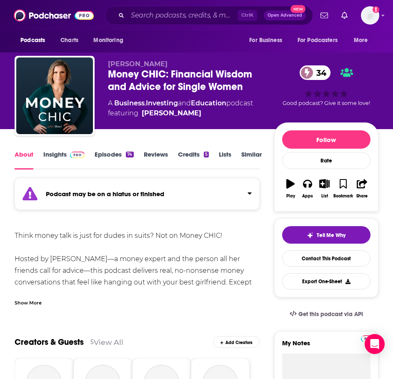
click at [35, 299] on div "Show More" at bounding box center [28, 302] width 27 height 8
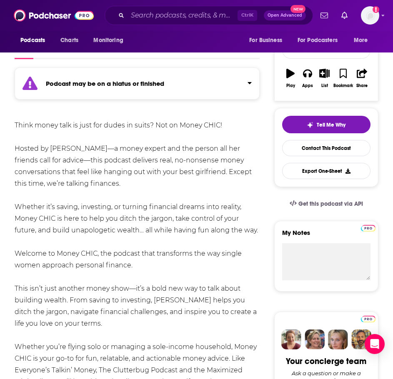
scroll to position [125, 0]
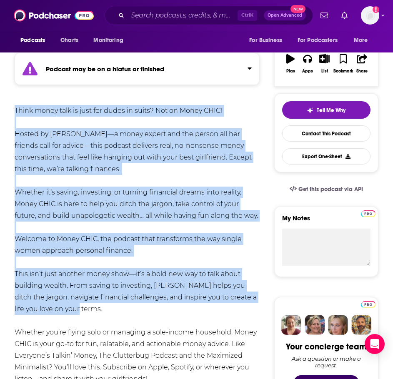
drag, startPoint x: 75, startPoint y: 307, endPoint x: 14, endPoint y: 113, distance: 203.1
copy div "Think money talk is just for dudes in suits? Not on Money CHIC! Hosted by Shari…"
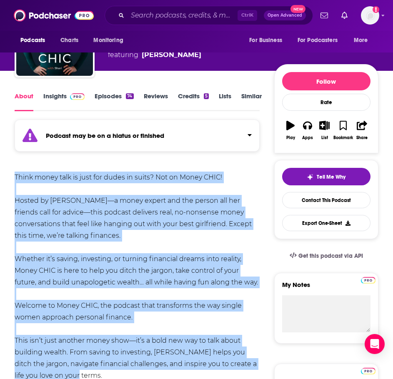
scroll to position [0, 0]
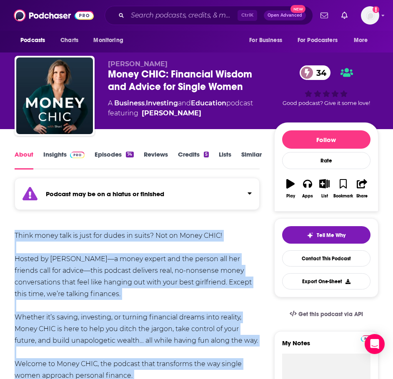
click at [63, 153] on link "Insights" at bounding box center [63, 159] width 41 height 19
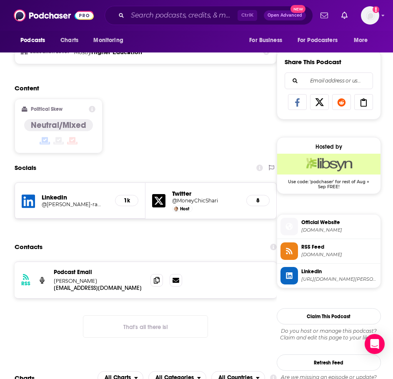
scroll to position [500, 0]
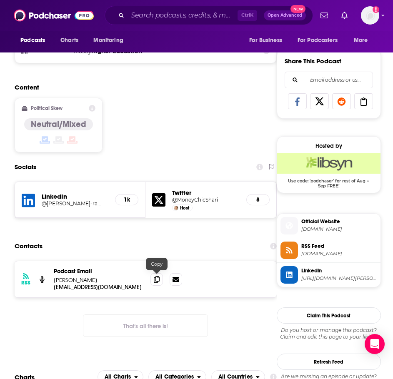
drag, startPoint x: 157, startPoint y: 279, endPoint x: 70, endPoint y: 288, distance: 87.5
click at [157, 279] on icon at bounding box center [157, 279] width 6 height 7
click at [165, 17] on input "Search podcasts, credits, & more..." at bounding box center [182, 15] width 110 height 13
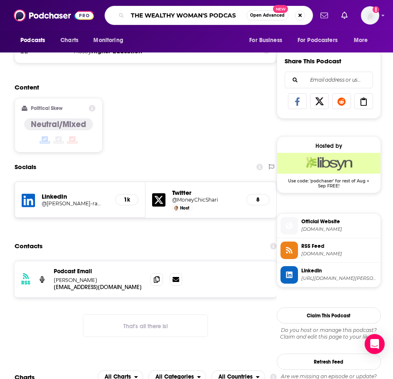
type input "THE WEALTHY WOMAN'S PODCAST"
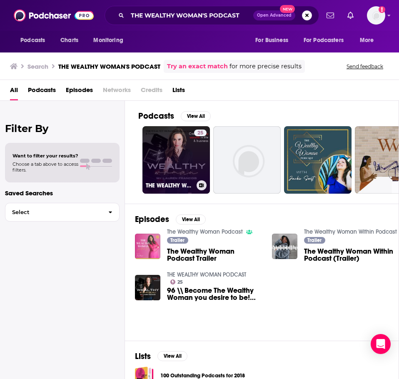
click at [180, 164] on link "25 THE WEALTHY WOMAN PODCAST" at bounding box center [175, 159] width 67 height 67
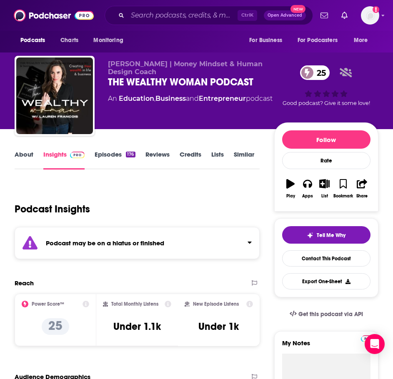
click at [72, 245] on strong "Podcast may be on a hiatus or finished" at bounding box center [105, 243] width 118 height 8
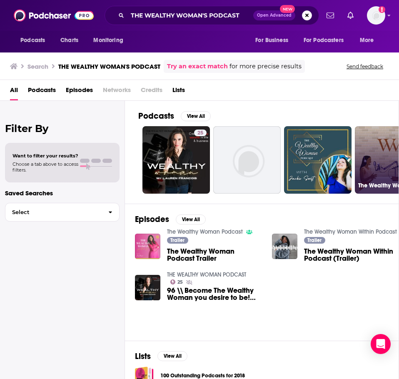
click at [372, 152] on link "The Wealthy Woman Podcast" at bounding box center [388, 159] width 67 height 67
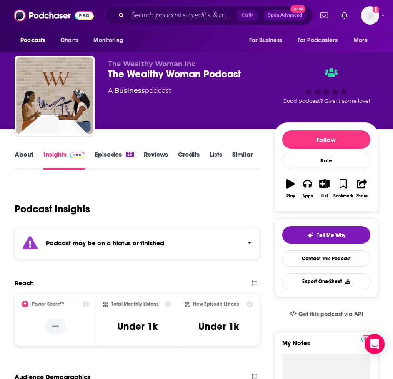
click at [147, 226] on div "Podcast Insights" at bounding box center [137, 207] width 245 height 49
click at [142, 244] on strong "Podcast may be on a hiatus or finished" at bounding box center [105, 243] width 118 height 8
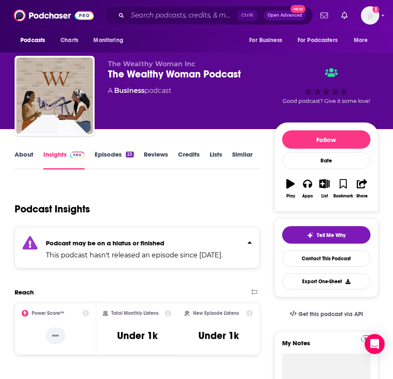
click at [114, 155] on link "Episodes 23" at bounding box center [114, 159] width 39 height 19
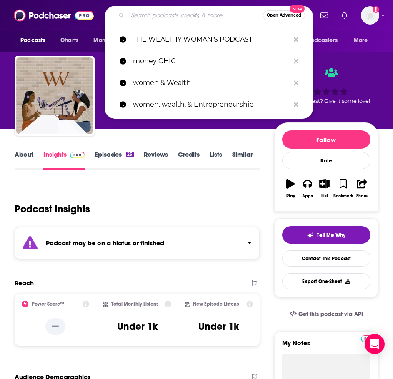
click at [156, 18] on input "Search podcasts, credits, & more..." at bounding box center [194, 15] width 135 height 13
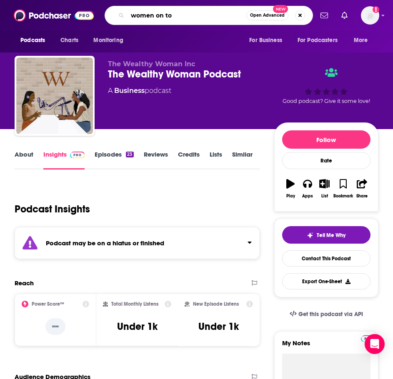
type input "women on top"
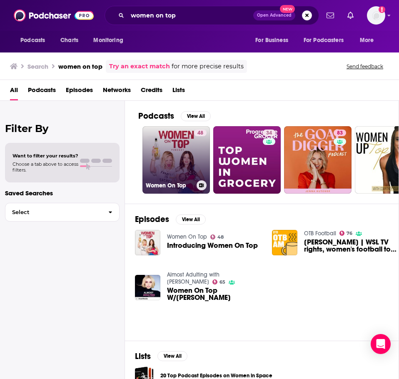
click at [170, 155] on link "48 Women On Top" at bounding box center [175, 159] width 67 height 67
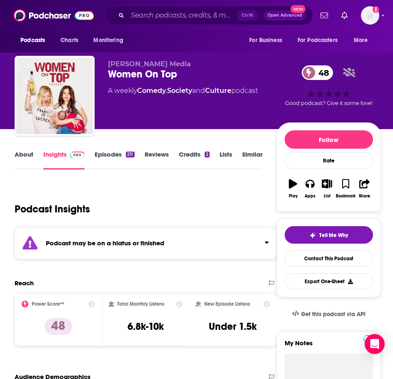
click at [28, 157] on link "About" at bounding box center [24, 159] width 19 height 19
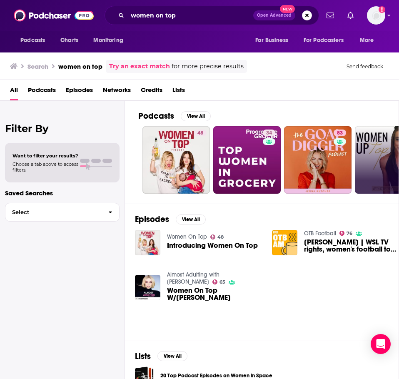
click at [368, 151] on link "5" at bounding box center [388, 159] width 67 height 67
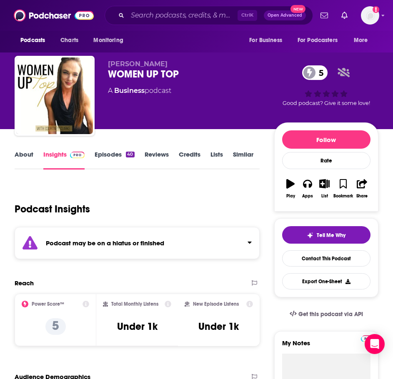
drag, startPoint x: 52, startPoint y: 225, endPoint x: 55, endPoint y: 237, distance: 12.0
click at [53, 225] on div "Podcast Insights" at bounding box center [134, 204] width 238 height 42
click at [64, 250] on div "Podcast may be on a hiatus or finished" at bounding box center [137, 243] width 245 height 32
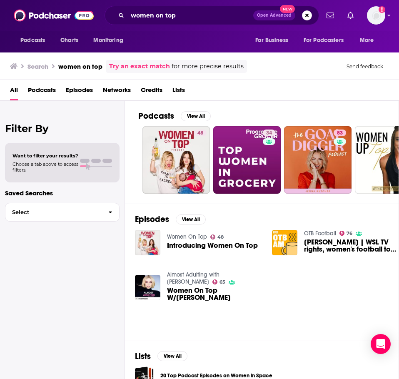
click at [198, 274] on link "Almost Adulting with Violet Benson" at bounding box center [193, 278] width 52 height 14
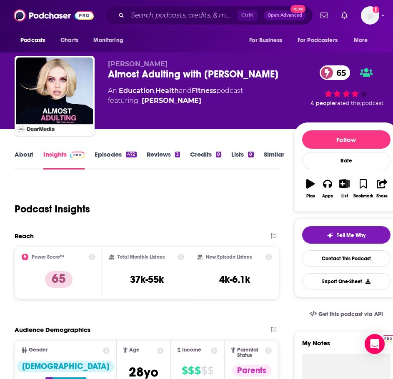
click at [27, 151] on link "About" at bounding box center [24, 159] width 19 height 19
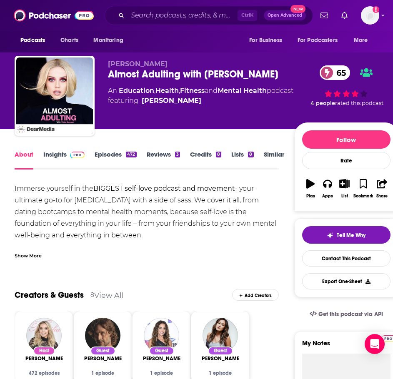
click at [32, 252] on div "Show More" at bounding box center [28, 255] width 27 height 8
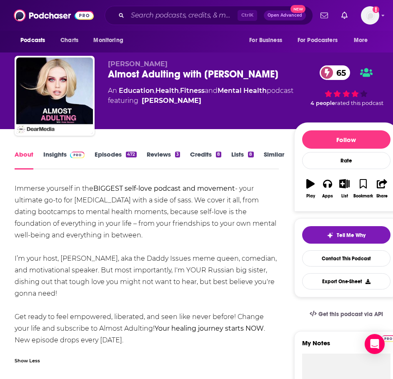
click at [126, 154] on div "472" at bounding box center [131, 155] width 10 height 6
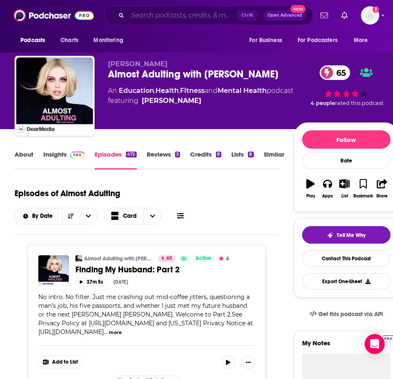
click at [155, 13] on input "Search podcasts, credits, & more..." at bounding box center [182, 15] width 110 height 13
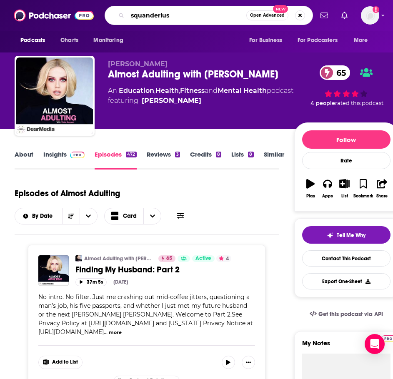
type input "squanderlust"
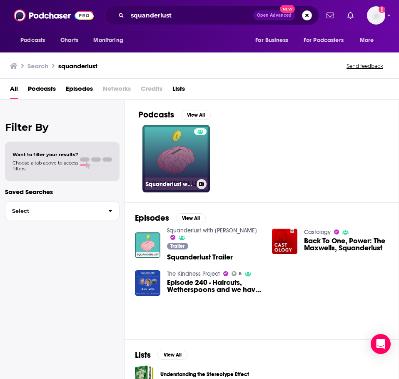
click at [177, 155] on link "Squanderlust with Martha Lawton" at bounding box center [175, 158] width 67 height 67
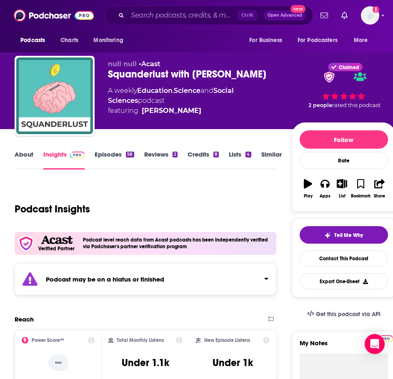
click at [100, 293] on div "Podcast may be on a hiatus or finished" at bounding box center [146, 279] width 262 height 32
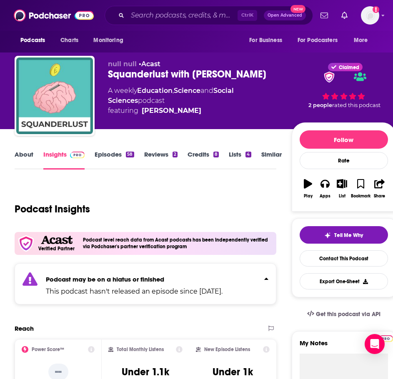
click at [264, 154] on link "Similar" at bounding box center [271, 159] width 20 height 19
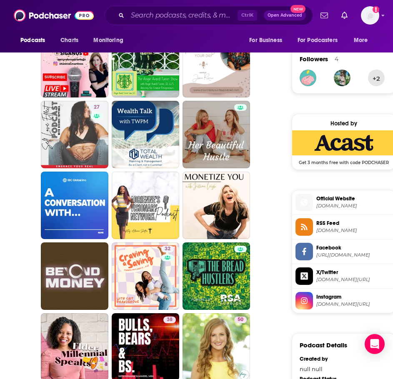
scroll to position [583, 0]
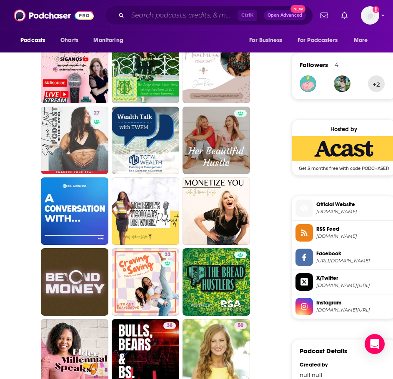
click at [148, 15] on input "Search podcasts, credits, & more..." at bounding box center [182, 15] width 110 height 13
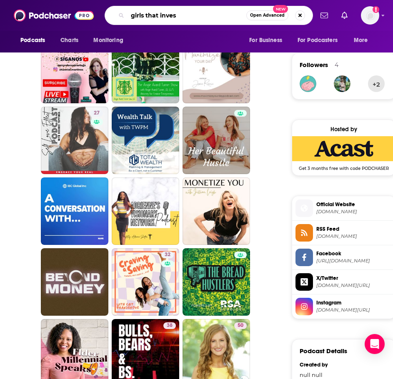
type input "girls that invest"
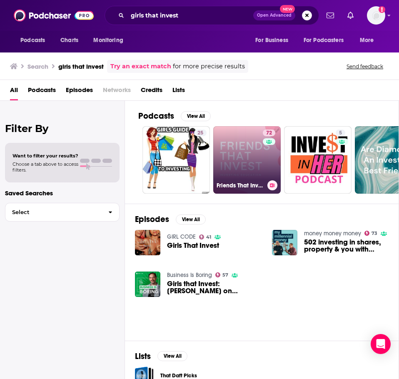
click at [238, 153] on link "72 Friends That Invest" at bounding box center [246, 159] width 67 height 67
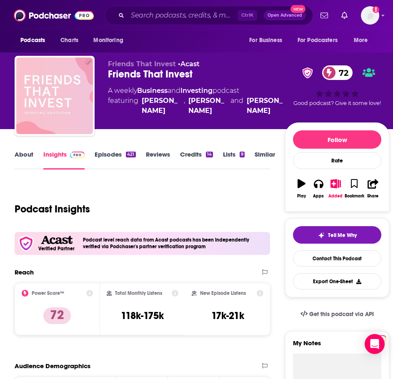
click at [27, 155] on link "About" at bounding box center [24, 159] width 19 height 19
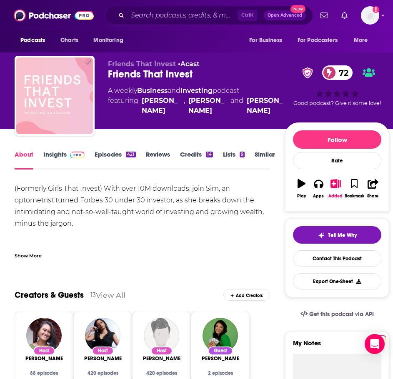
click at [45, 247] on div "Show More" at bounding box center [142, 252] width 255 height 14
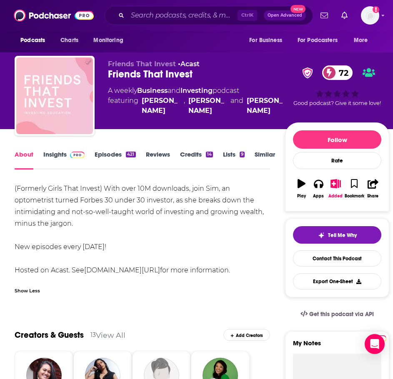
click at [39, 256] on div "(Formerly Girls That Invest) With over 10M downloads, join Sim, an optometrist …" at bounding box center [142, 229] width 255 height 93
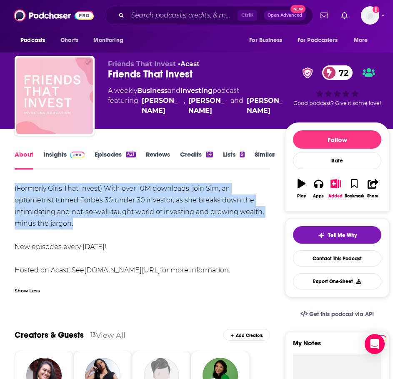
drag, startPoint x: 81, startPoint y: 228, endPoint x: 13, endPoint y: 183, distance: 81.3
copy div "(Formerly Girls That Invest) With over 10M downloads, join Sim, an optometrist …"
click at [64, 153] on link "Insights" at bounding box center [63, 159] width 41 height 19
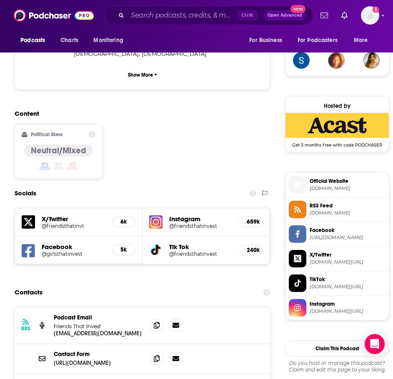
scroll to position [666, 0]
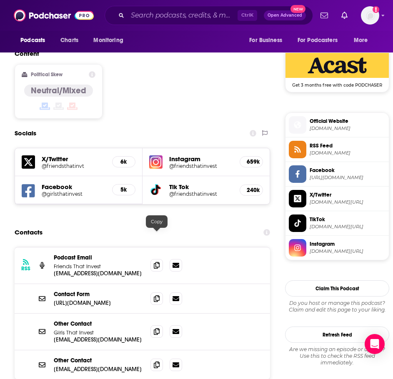
drag, startPoint x: 156, startPoint y: 234, endPoint x: 134, endPoint y: 248, distance: 25.8
click at [156, 262] on icon at bounding box center [157, 265] width 6 height 7
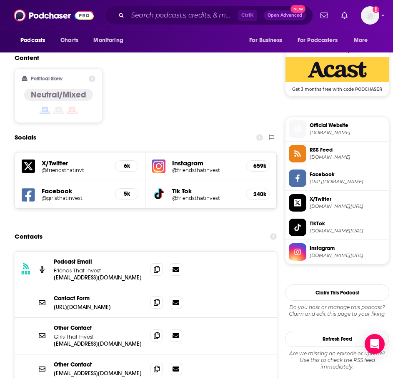
click at [154, 299] on icon at bounding box center [157, 302] width 6 height 7
click at [180, 16] on input "Search podcasts, credits, & more..." at bounding box center [182, 15] width 110 height 13
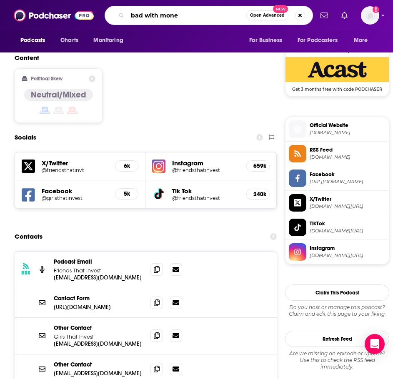
type input "bad with money"
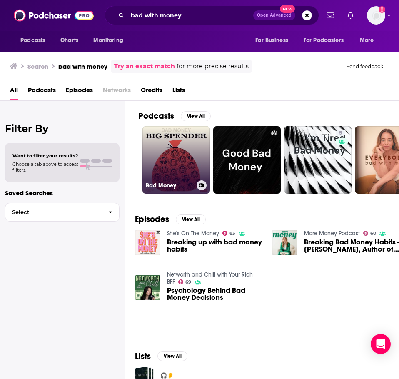
click at [182, 157] on link "Bad Money" at bounding box center [175, 159] width 67 height 67
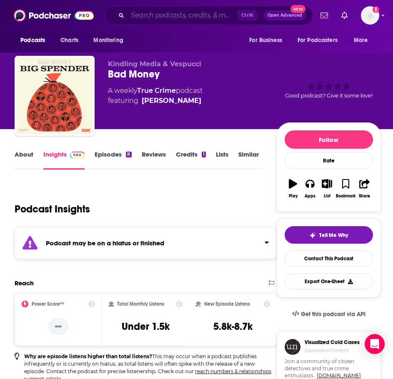
click at [166, 15] on input "Search podcasts, credits, & more..." at bounding box center [182, 15] width 110 height 13
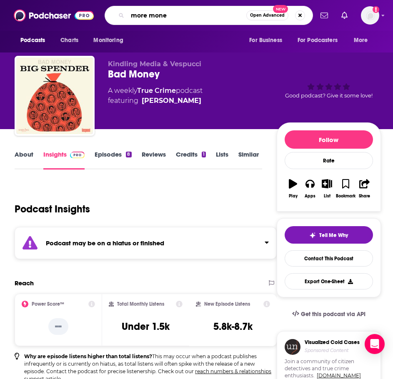
type input "more money"
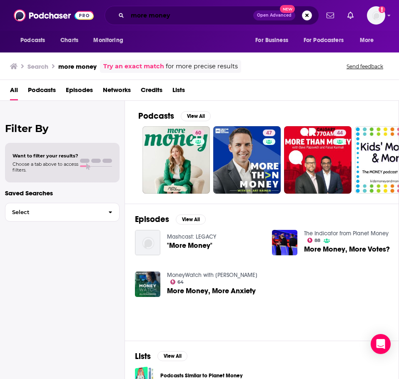
click at [172, 12] on input "more money" at bounding box center [190, 15] width 126 height 13
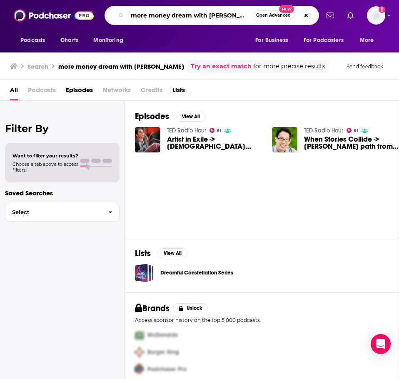
drag, startPoint x: 172, startPoint y: 16, endPoint x: 100, endPoint y: 17, distance: 72.5
click at [100, 17] on div "Podcasts Charts Monitoring more money dream with harsha Open Advanced New For B…" at bounding box center [208, 15] width 221 height 19
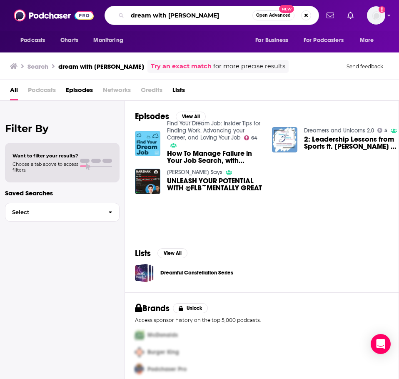
click at [152, 12] on input "dream with harsha" at bounding box center [189, 15] width 125 height 13
type input "redefining wealth"
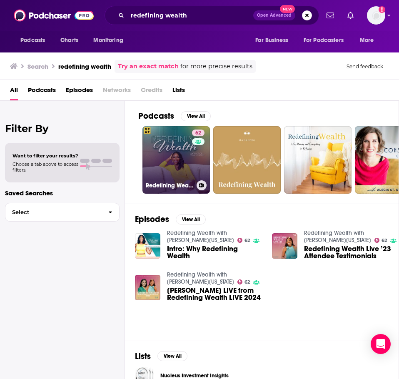
click at [183, 153] on link "62 Redefining Wealth with Patrice Washington" at bounding box center [175, 159] width 67 height 67
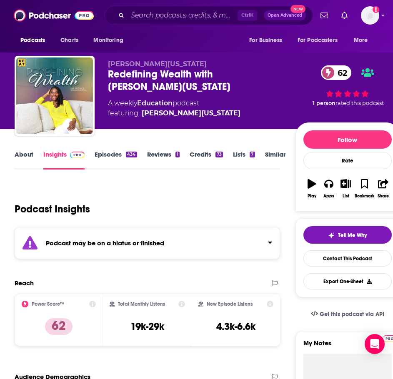
click at [109, 249] on div "Podcast may be on a hiatus or finished" at bounding box center [147, 243] width 265 height 32
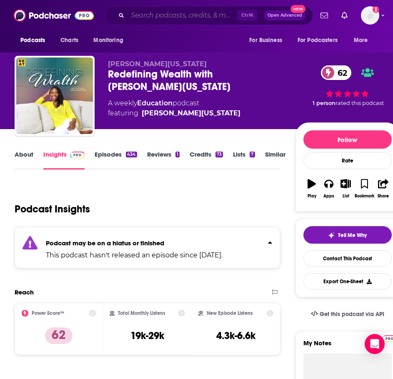
click at [142, 20] on input "Search podcasts, credits, & more..." at bounding box center [182, 15] width 110 height 13
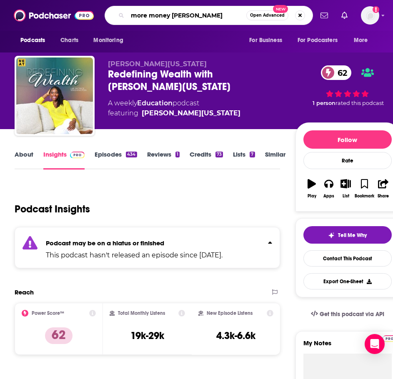
type input "more money jessica moorhouse"
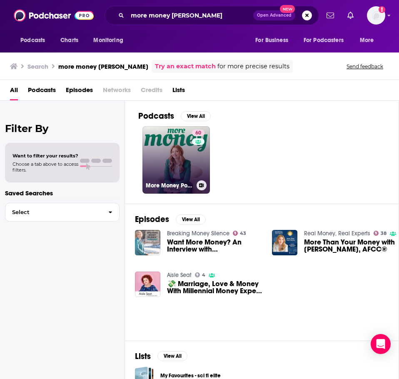
click at [161, 152] on link "60 More Money Podcast" at bounding box center [175, 159] width 67 height 67
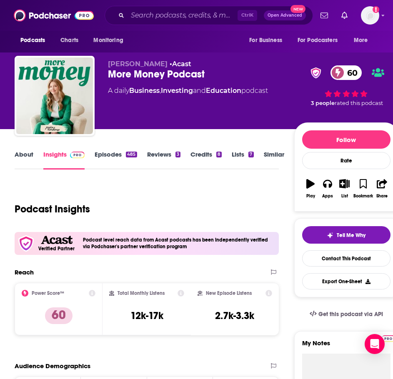
click at [28, 156] on link "About" at bounding box center [24, 159] width 19 height 19
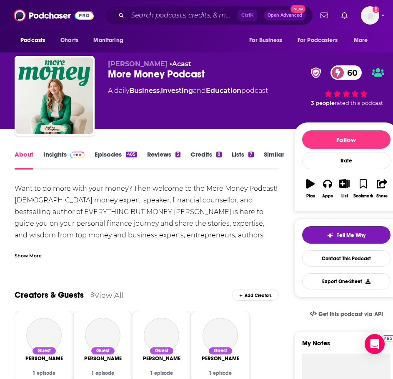
click at [37, 258] on div "Show More" at bounding box center [28, 255] width 27 height 8
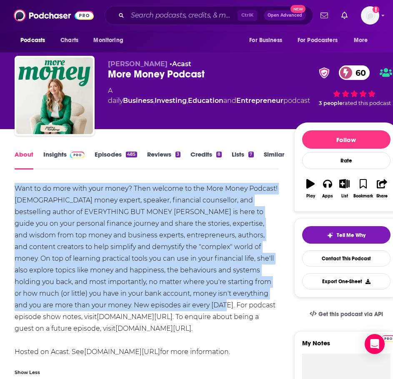
drag, startPoint x: 158, startPoint y: 306, endPoint x: 34, endPoint y: 196, distance: 165.8
copy div "Want to do more with your money? Then welcome to the More Money Podcast! Canadi…"
click at [70, 154] on img at bounding box center [77, 155] width 15 height 7
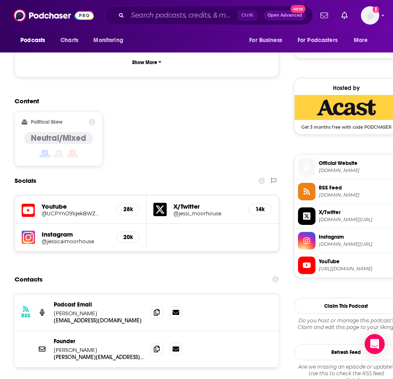
scroll to position [625, 0]
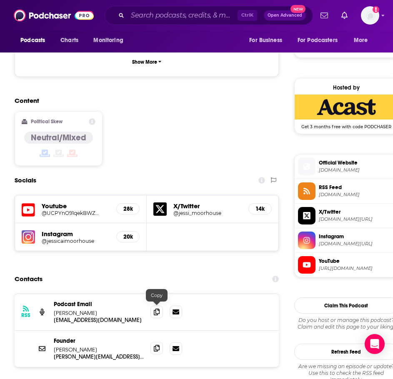
click at [156, 345] on icon at bounding box center [157, 348] width 6 height 7
click at [145, 13] on input "Search podcasts, credits, & more..." at bounding box center [182, 15] width 110 height 13
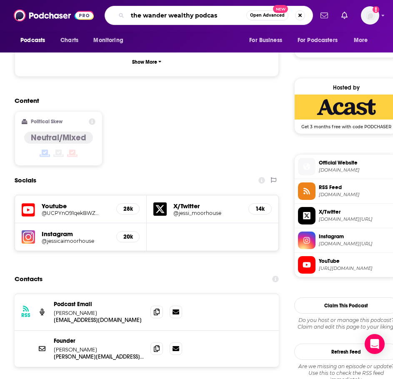
type input "the wander wealthy podcast"
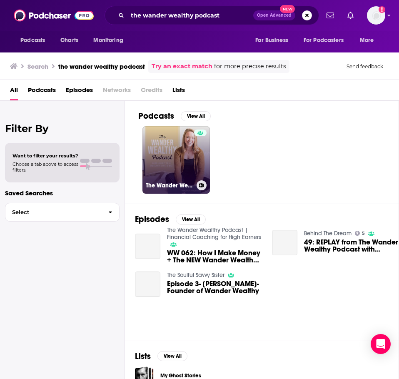
click at [162, 148] on link "The Wander Wealthy Podcast | Financial Coaching for High Earners" at bounding box center [175, 159] width 67 height 67
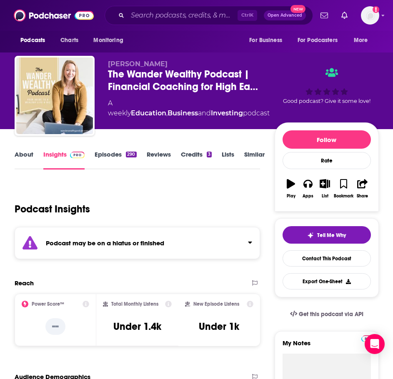
click at [94, 248] on div "Podcast may be on a hiatus or finished" at bounding box center [137, 243] width 245 height 32
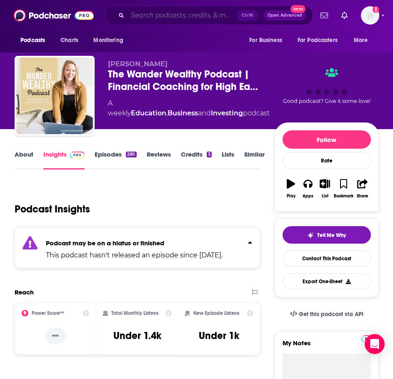
click at [149, 17] on input "Search podcasts, credits, & more..." at bounding box center [182, 15] width 110 height 13
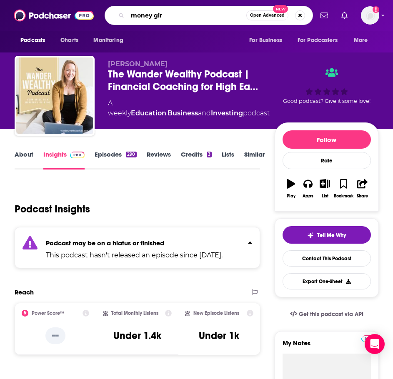
type input "money girl"
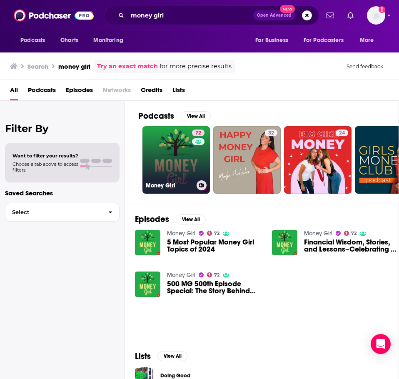
click at [163, 165] on link "72 Money Girl" at bounding box center [175, 159] width 67 height 67
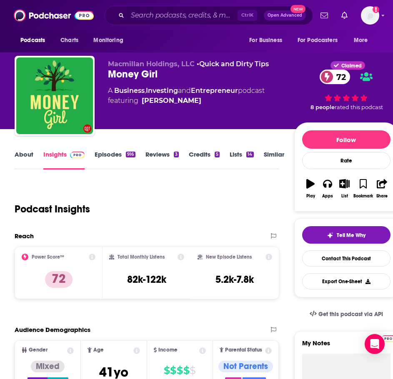
click at [27, 160] on link "About" at bounding box center [24, 159] width 19 height 19
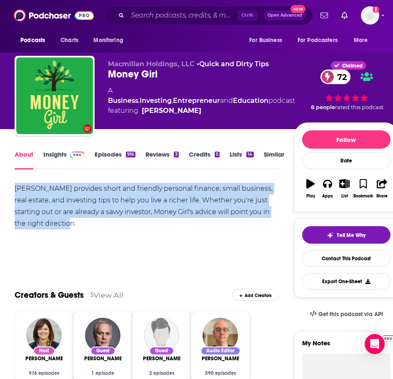
drag, startPoint x: 112, startPoint y: 236, endPoint x: 32, endPoint y: 189, distance: 92.1
copy div "Laura Adams provides short and friendly personal finance, small business, real …"
click at [58, 154] on link "Insights" at bounding box center [63, 159] width 41 height 19
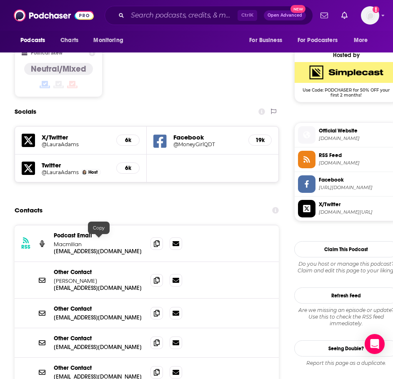
scroll to position [666, 0]
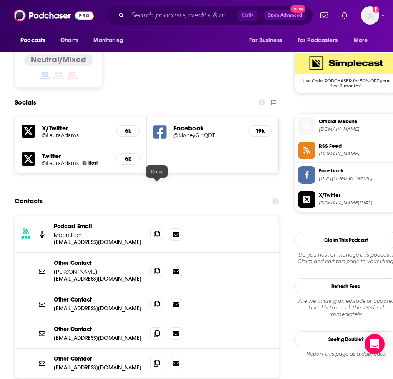
drag, startPoint x: 159, startPoint y: 185, endPoint x: 152, endPoint y: 186, distance: 6.7
click at [159, 231] on icon at bounding box center [157, 234] width 6 height 7
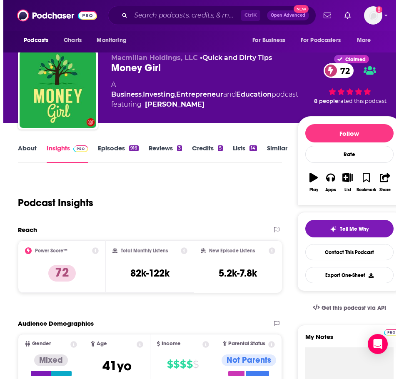
scroll to position [0, 0]
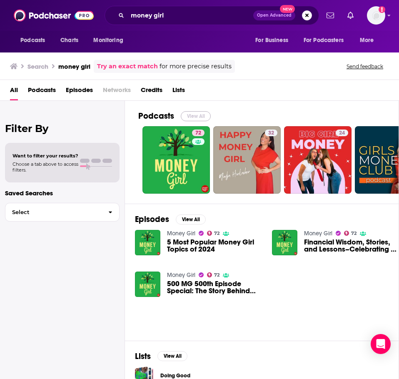
click at [182, 115] on button "View All" at bounding box center [196, 116] width 30 height 10
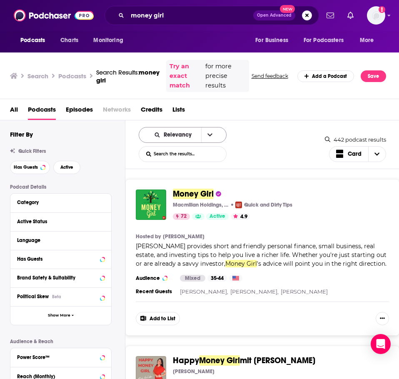
click at [205, 138] on button "open menu" at bounding box center [209, 134] width 17 height 15
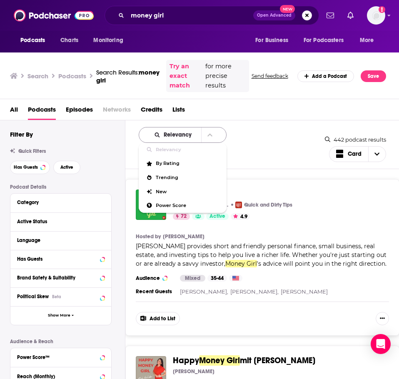
click at [207, 137] on icon "close menu" at bounding box center [209, 135] width 5 height 6
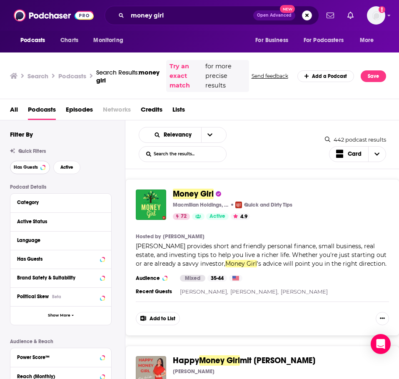
click at [30, 166] on span "Has Guests" at bounding box center [26, 167] width 24 height 5
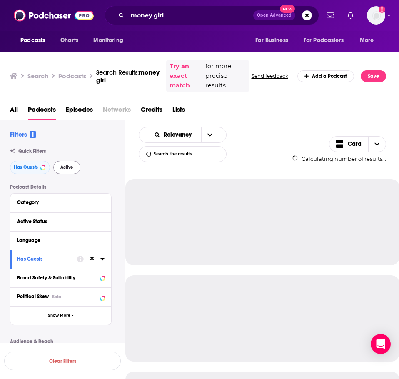
click at [83, 170] on div "Has Guests Active" at bounding box center [67, 167] width 115 height 13
click at [75, 170] on button "Active" at bounding box center [66, 167] width 27 height 13
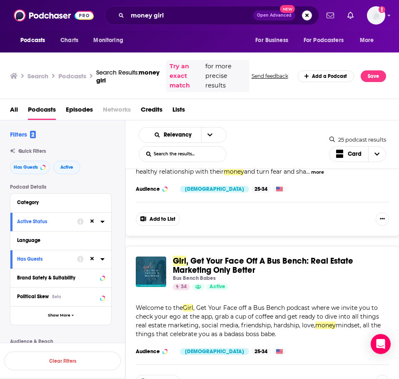
scroll to position [2124, 0]
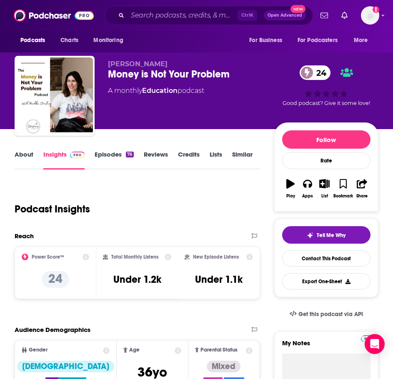
click at [24, 162] on link "About" at bounding box center [24, 159] width 19 height 19
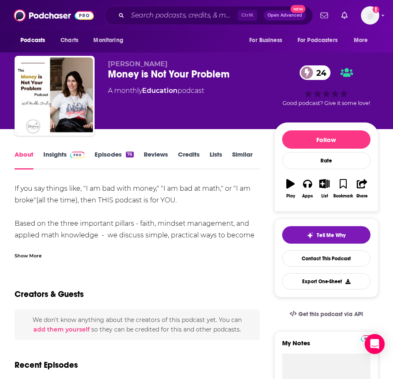
click at [25, 254] on div "Show More" at bounding box center [28, 255] width 27 height 8
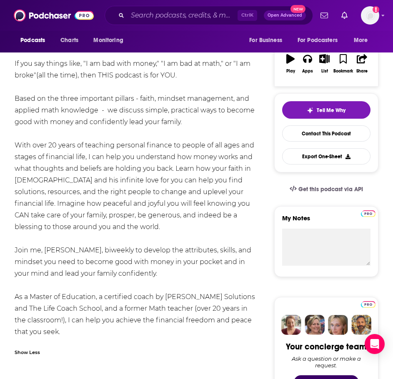
scroll to position [83, 0]
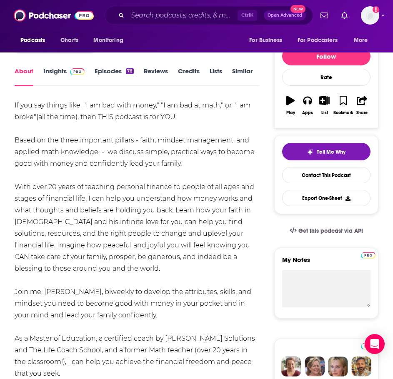
drag, startPoint x: 169, startPoint y: 274, endPoint x: 11, endPoint y: 106, distance: 230.1
copy div "Lo ips dol sitame cons, "A el sed doei tempo," "I ut lab et dolo," ma "A en adm…"
click at [80, 72] on img at bounding box center [77, 71] width 15 height 7
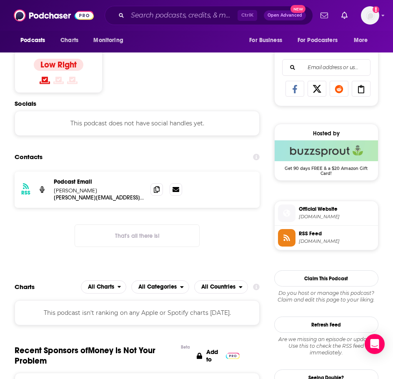
scroll to position [583, 0]
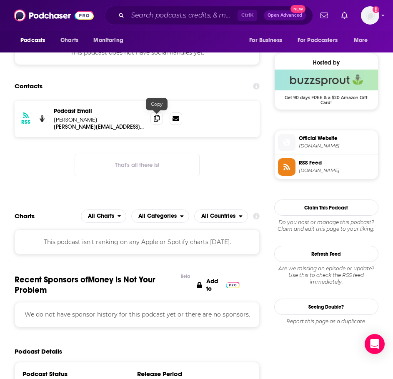
click at [153, 117] on span at bounding box center [156, 118] width 12 height 12
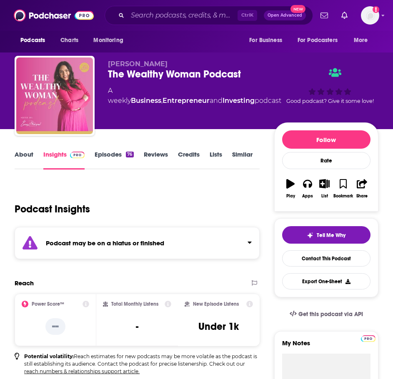
click at [123, 241] on strong "Podcast may be on a hiatus or finished" at bounding box center [105, 243] width 118 height 8
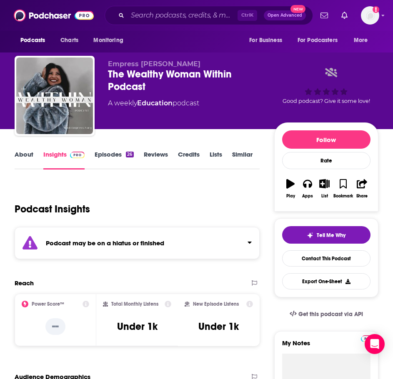
click at [99, 254] on div "Podcast may be on a hiatus or finished" at bounding box center [137, 243] width 245 height 32
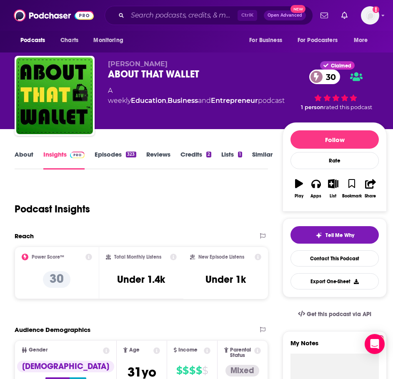
click at [24, 160] on link "About" at bounding box center [24, 159] width 19 height 19
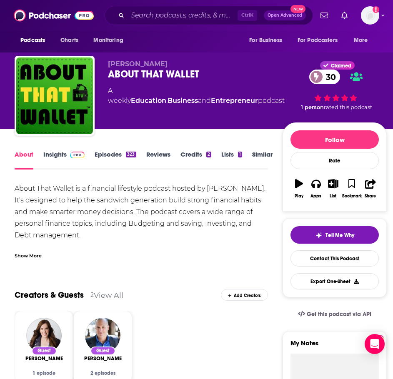
click at [36, 251] on div "Show More" at bounding box center [28, 255] width 27 height 8
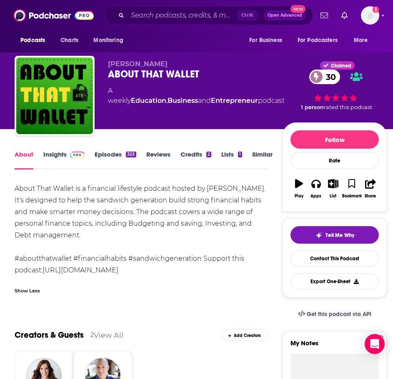
drag, startPoint x: 95, startPoint y: 237, endPoint x: 8, endPoint y: 188, distance: 100.5
copy div "About That Wallet is a financial lifestyle podcast hosted by [PERSON_NAME]. It'…"
click at [67, 158] on span at bounding box center [76, 154] width 18 height 8
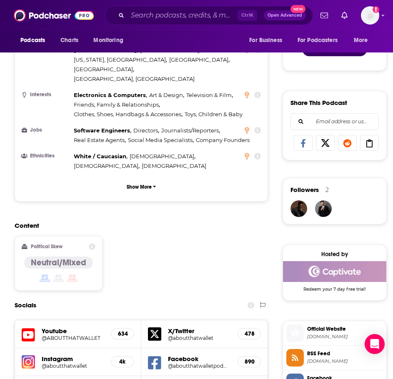
scroll to position [583, 0]
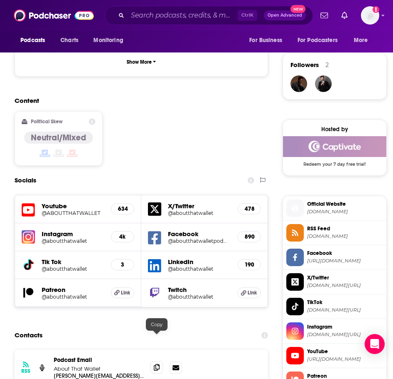
click at [156, 364] on icon at bounding box center [157, 367] width 6 height 7
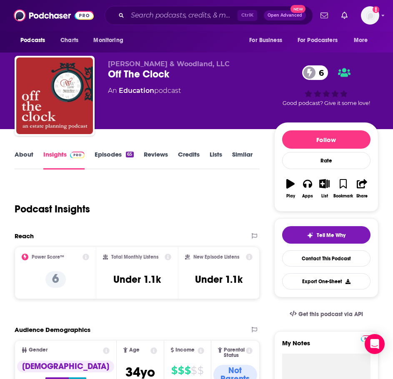
click at [22, 161] on link "About" at bounding box center [24, 159] width 19 height 19
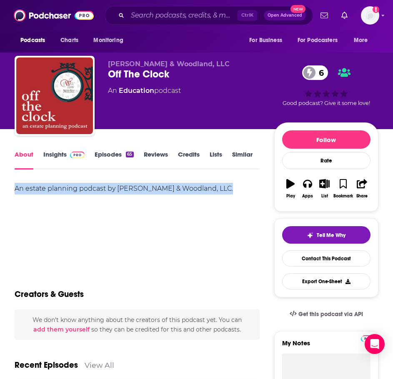
drag, startPoint x: 214, startPoint y: 187, endPoint x: 0, endPoint y: 187, distance: 213.7
click at [61, 162] on link "Insights" at bounding box center [63, 159] width 41 height 19
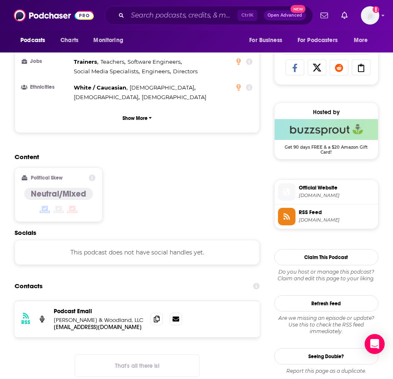
scroll to position [541, 0]
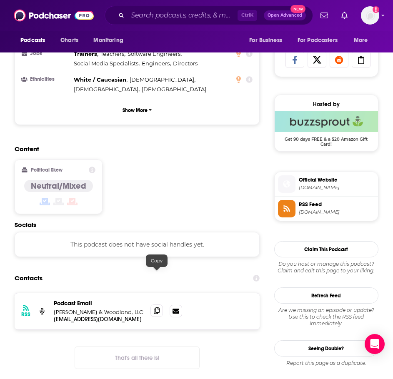
click at [153, 304] on span at bounding box center [156, 310] width 12 height 12
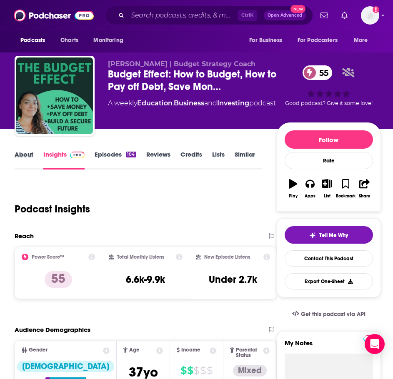
click at [35, 151] on div "About" at bounding box center [29, 159] width 29 height 19
click at [30, 153] on link "About" at bounding box center [24, 159] width 19 height 19
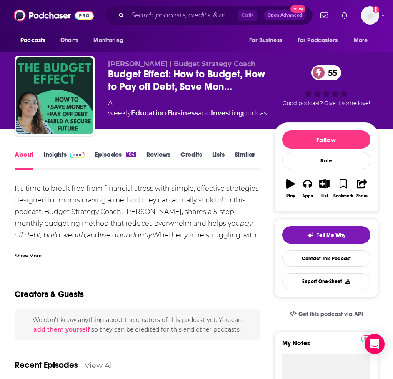
click at [32, 255] on div "Show More" at bounding box center [28, 255] width 27 height 8
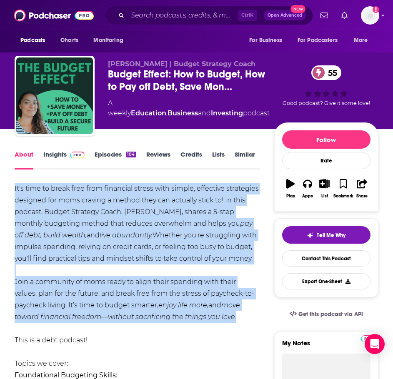
drag, startPoint x: 244, startPoint y: 317, endPoint x: 12, endPoint y: 190, distance: 265.0
copy div "It's time to break free from financial stress with simple, effective strategies…"
click at [58, 152] on link "Insights" at bounding box center [63, 159] width 41 height 19
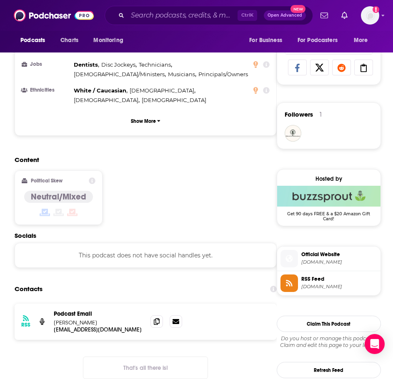
scroll to position [583, 0]
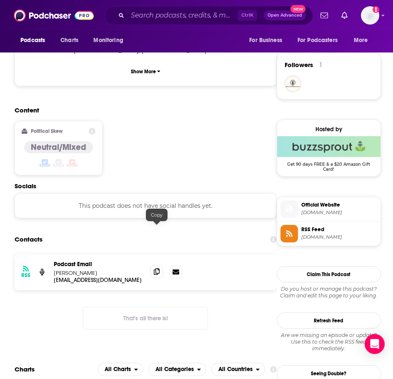
click at [153, 265] on span at bounding box center [156, 271] width 12 height 12
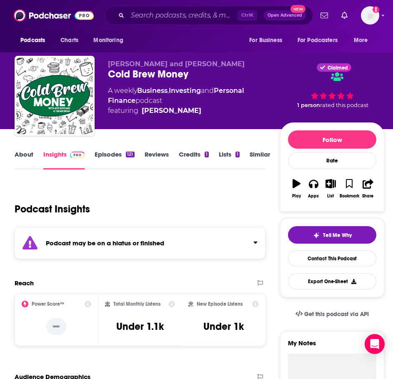
click at [105, 247] on div "Podcast may be on a hiatus or finished" at bounding box center [140, 243] width 251 height 32
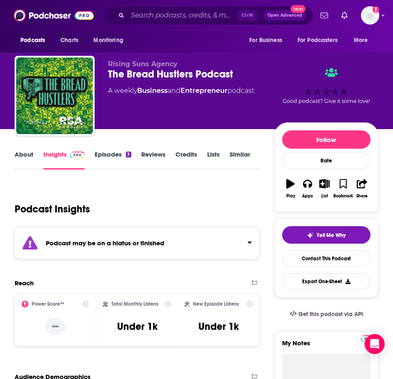
click at [132, 238] on div "Podcast may be on a hiatus or finished" at bounding box center [137, 243] width 245 height 32
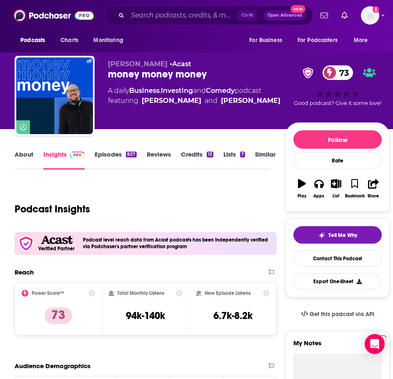
click at [24, 154] on link "About" at bounding box center [24, 159] width 19 height 19
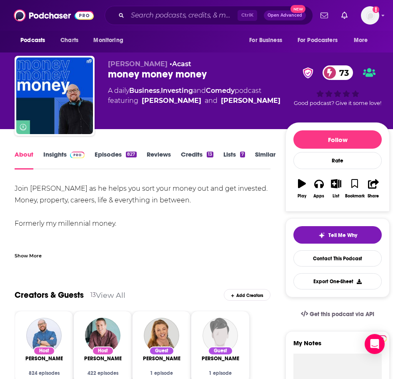
drag, startPoint x: 108, startPoint y: 218, endPoint x: 15, endPoint y: 185, distance: 98.8
click at [27, 250] on div "Show More" at bounding box center [143, 252] width 256 height 14
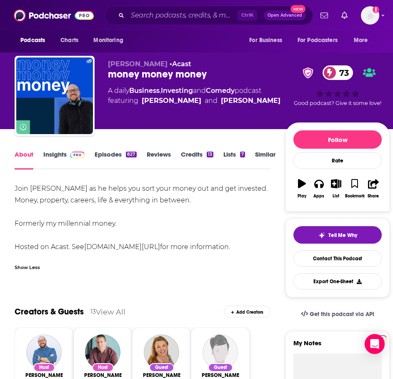
drag, startPoint x: 131, startPoint y: 222, endPoint x: 7, endPoint y: 183, distance: 130.0
copy div "Join Glen James as he helps you sort your money out and get invested. Money, pr…"
click at [60, 161] on link "Insights" at bounding box center [63, 159] width 41 height 19
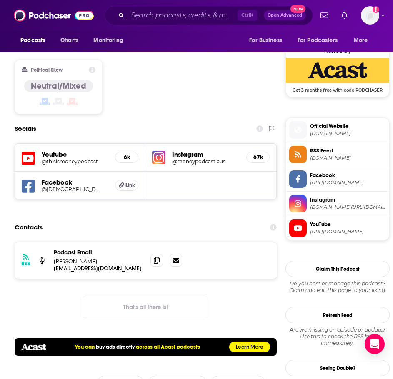
scroll to position [666, 0]
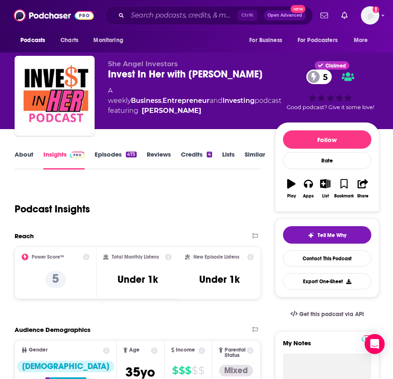
click at [28, 156] on link "About" at bounding box center [24, 159] width 19 height 19
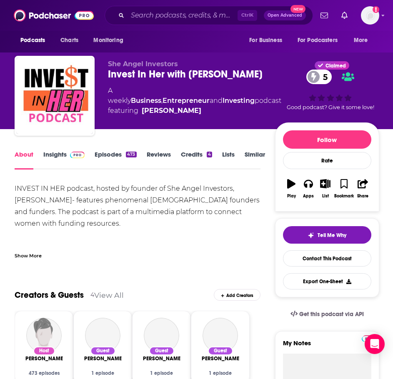
click at [26, 257] on div "Show More" at bounding box center [28, 255] width 27 height 8
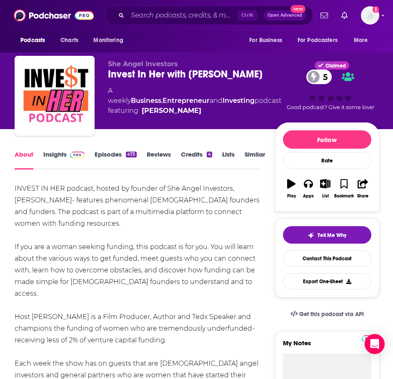
drag, startPoint x: 175, startPoint y: 327, endPoint x: 114, endPoint y: 300, distance: 66.4
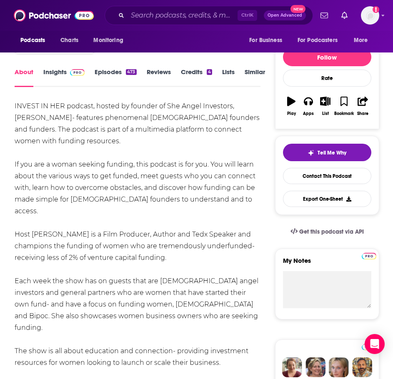
scroll to position [83, 0]
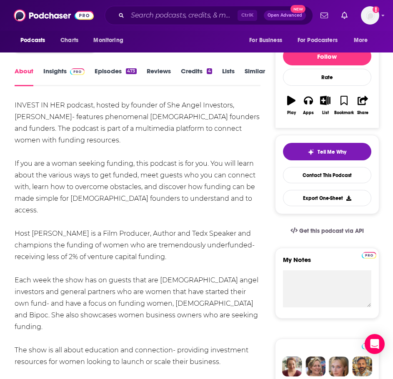
drag, startPoint x: 42, startPoint y: 162, endPoint x: 207, endPoint y: 271, distance: 197.0
drag, startPoint x: 205, startPoint y: 321, endPoint x: 13, endPoint y: 107, distance: 287.6
copy div "INVEST IN HER podcast, hosted by founder of She Angel Investors, Catherine Gray…"
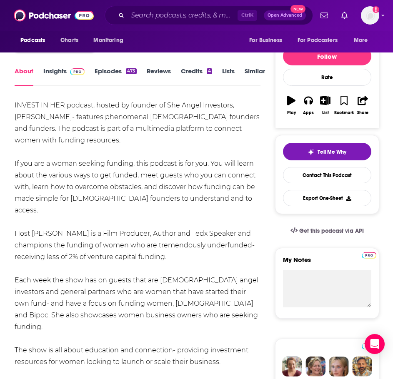
click at [64, 69] on link "Insights" at bounding box center [63, 76] width 41 height 19
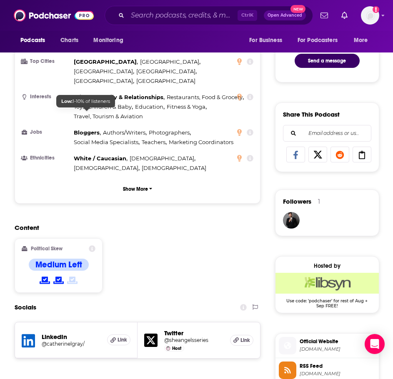
scroll to position [541, 0]
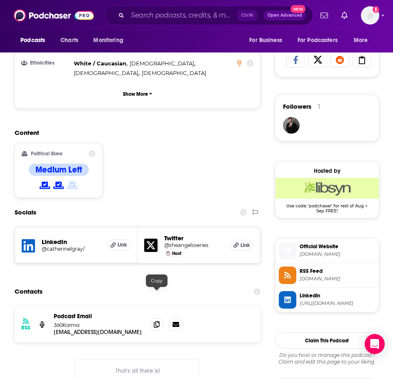
drag, startPoint x: 157, startPoint y: 296, endPoint x: 129, endPoint y: 303, distance: 29.2
click at [157, 321] on icon at bounding box center [157, 324] width 6 height 7
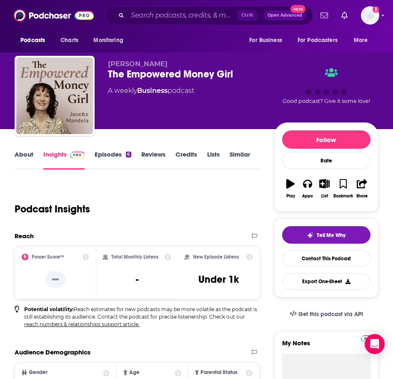
click at [30, 158] on link "About" at bounding box center [24, 159] width 19 height 19
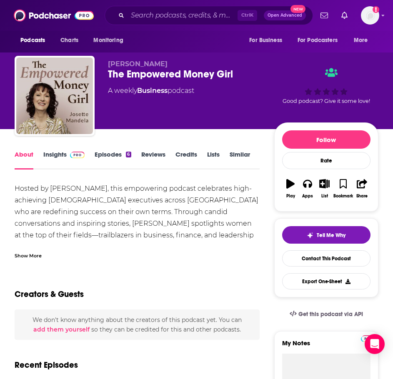
click at [28, 249] on div "Show More" at bounding box center [137, 252] width 245 height 14
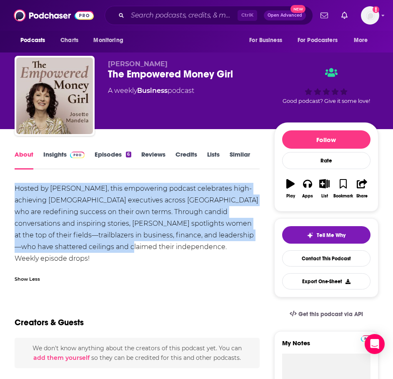
drag, startPoint x: 124, startPoint y: 247, endPoint x: 20, endPoint y: 193, distance: 117.0
copy div "Hosted by [PERSON_NAME], this empowering podcast celebrates high-achieving [DEM…"
click at [63, 156] on link "Insights" at bounding box center [63, 159] width 41 height 19
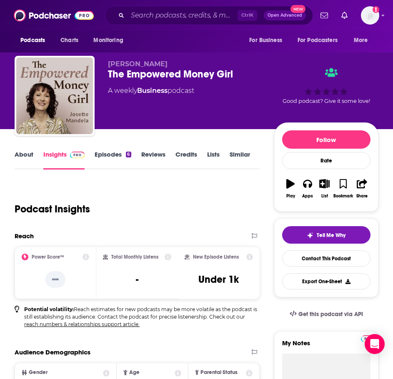
click at [108, 153] on link "Episodes 6" at bounding box center [113, 159] width 36 height 19
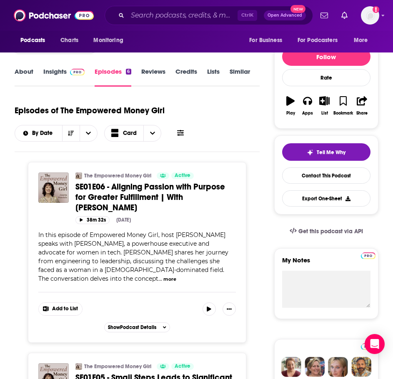
scroll to position [83, 0]
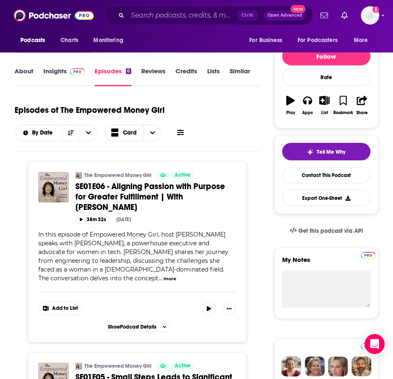
click at [177, 190] on span "SE01E06 - Aligning Passion with Purpose for Greater Fulfillment | With Melissa …" at bounding box center [150, 196] width 150 height 31
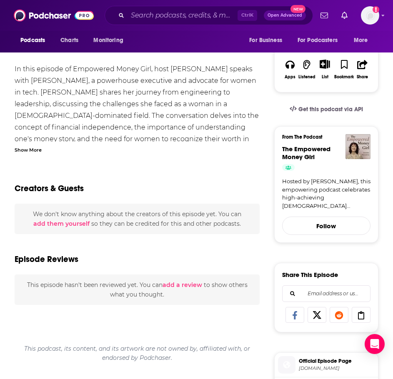
scroll to position [83, 0]
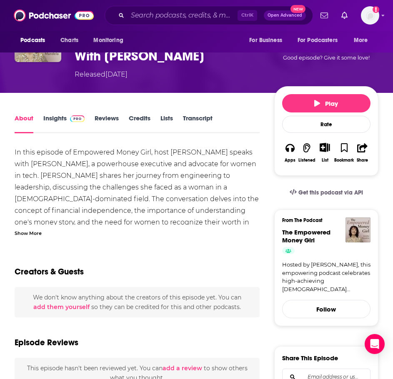
click at [23, 234] on div "Show More" at bounding box center [28, 233] width 27 height 8
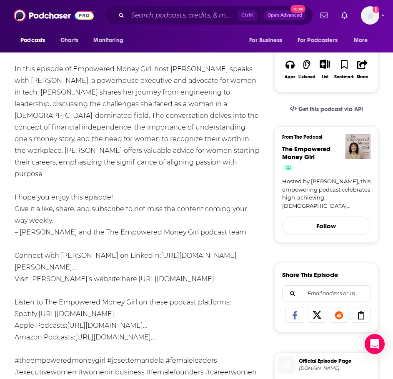
scroll to position [208, 0]
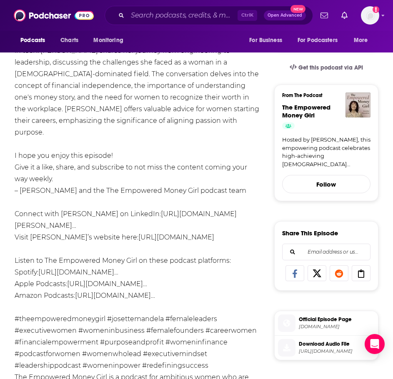
drag, startPoint x: 222, startPoint y: 224, endPoint x: 106, endPoint y: 226, distance: 115.4
click at [106, 226] on div "In this episode of Empowered Money Girl, host Josette Mandela speaks with Melis…" at bounding box center [137, 249] width 245 height 455
copy link "http://www.josettemandela.com/"
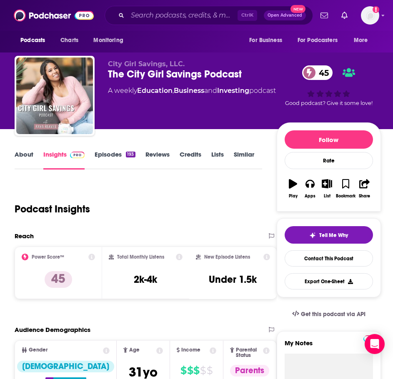
click at [19, 156] on link "About" at bounding box center [24, 159] width 19 height 19
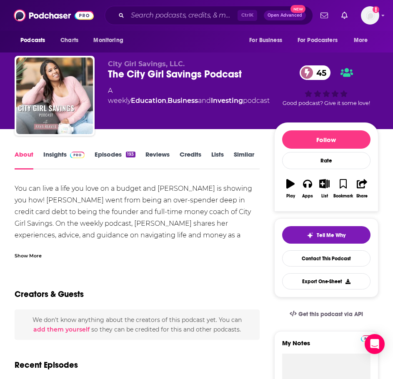
click at [24, 249] on div "Show More" at bounding box center [137, 252] width 245 height 14
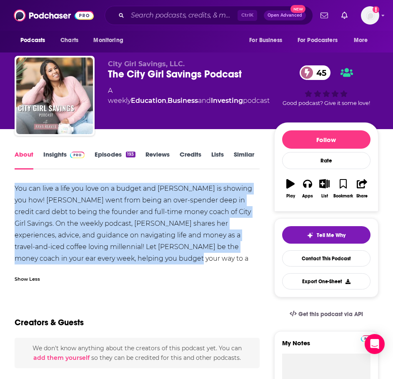
drag, startPoint x: 113, startPoint y: 258, endPoint x: 3, endPoint y: 190, distance: 129.2
copy div "You can live a life you love on a budget and [PERSON_NAME] is showing you how! …"
click at [60, 159] on link "Insights" at bounding box center [63, 159] width 41 height 19
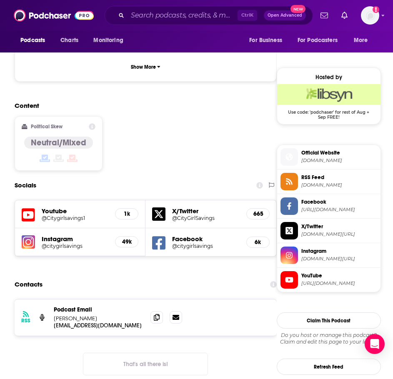
scroll to position [583, 0]
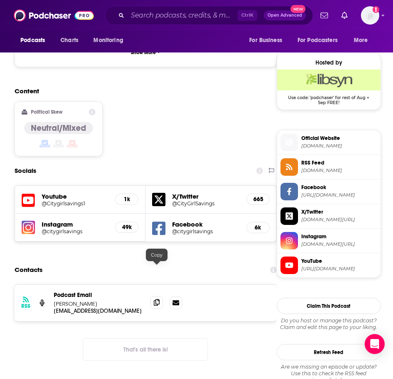
click at [153, 296] on span at bounding box center [156, 302] width 12 height 12
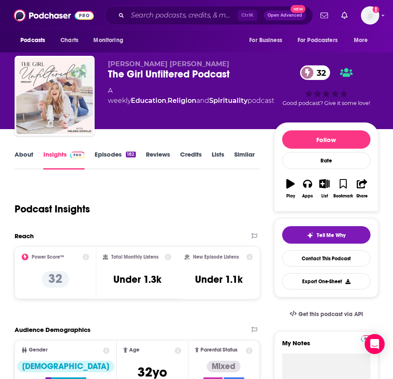
click at [17, 157] on link "About" at bounding box center [24, 159] width 19 height 19
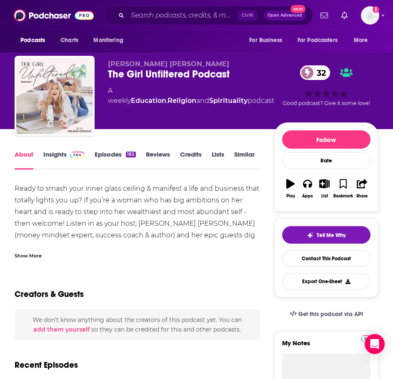
click at [30, 247] on div "Show More" at bounding box center [137, 252] width 245 height 14
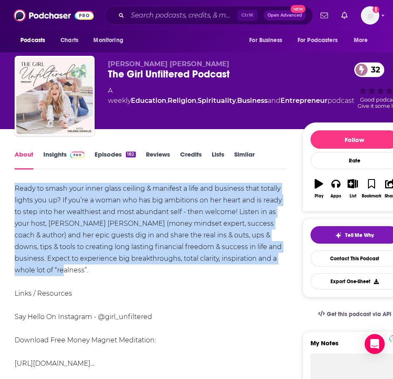
drag, startPoint x: 245, startPoint y: 270, endPoint x: 12, endPoint y: 185, distance: 247.7
copy div "Ready to smash your inner glass ceiling & manifest a life and business that tot…"
click at [54, 155] on link "Insights" at bounding box center [63, 159] width 41 height 19
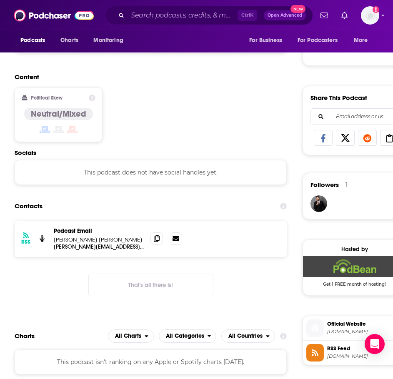
scroll to position [458, 0]
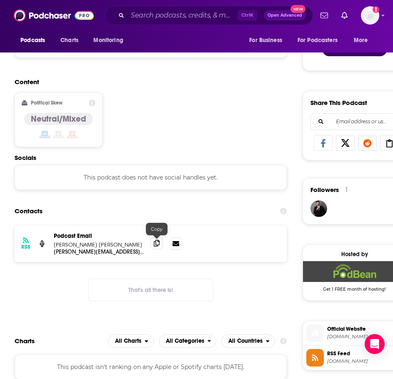
click at [160, 244] on icon at bounding box center [157, 243] width 6 height 7
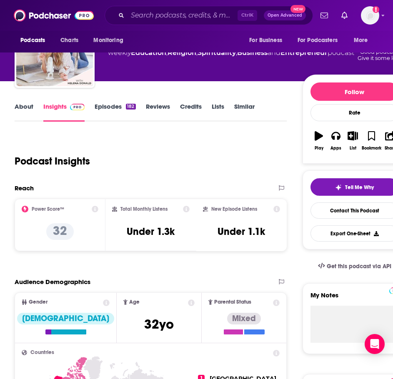
scroll to position [0, 0]
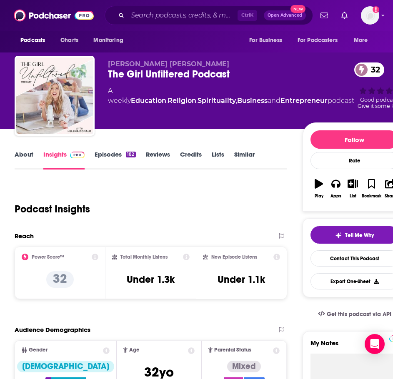
click at [27, 154] on link "About" at bounding box center [24, 159] width 19 height 19
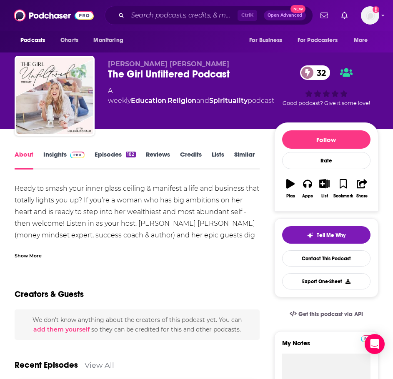
click at [42, 250] on div "Show More" at bounding box center [137, 252] width 245 height 14
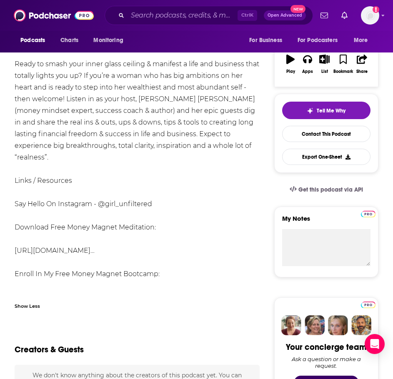
scroll to position [125, 0]
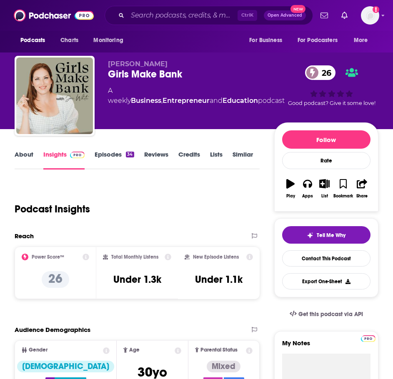
click at [15, 157] on link "About" at bounding box center [24, 159] width 19 height 19
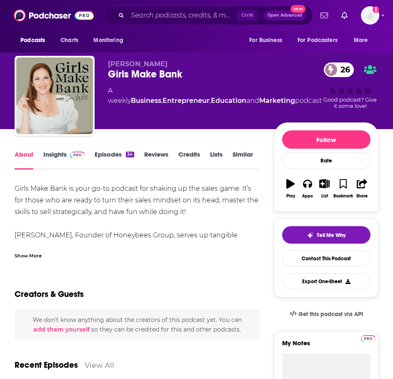
click at [21, 249] on div "Show More" at bounding box center [137, 252] width 245 height 14
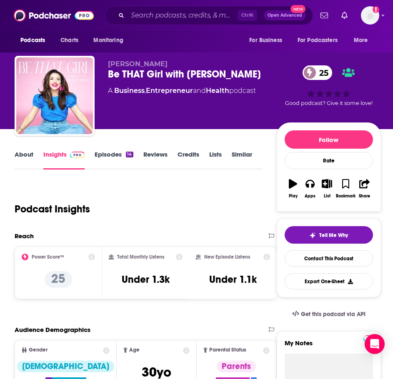
click at [23, 155] on link "About" at bounding box center [24, 159] width 19 height 19
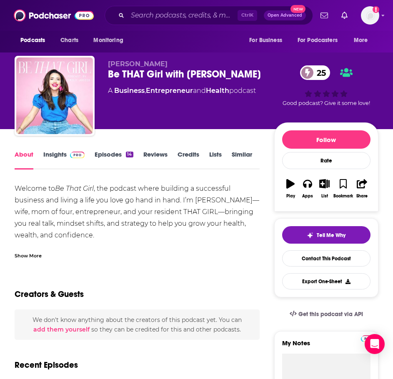
click at [24, 250] on div "Show More" at bounding box center [137, 252] width 245 height 14
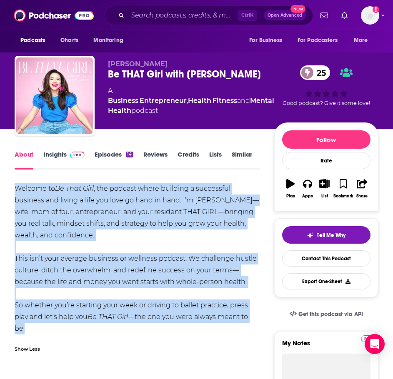
drag, startPoint x: 41, startPoint y: 324, endPoint x: 26, endPoint y: 192, distance: 132.9
copy div "Welcome to Be That Girl , the podcast where building a successful business and …"
click at [61, 153] on link "Insights" at bounding box center [63, 159] width 41 height 19
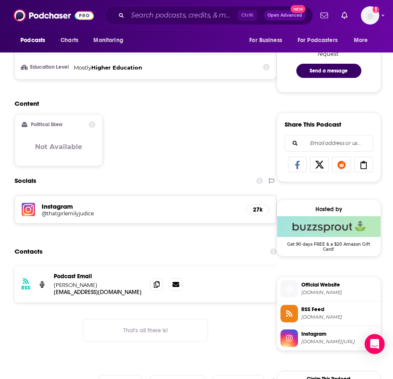
scroll to position [458, 0]
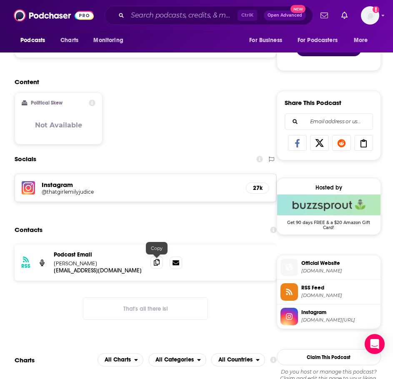
click at [157, 264] on icon at bounding box center [157, 262] width 6 height 7
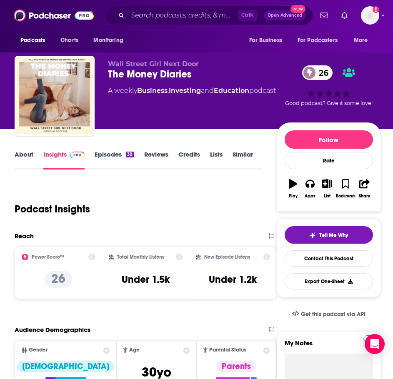
click at [20, 155] on link "About" at bounding box center [24, 159] width 19 height 19
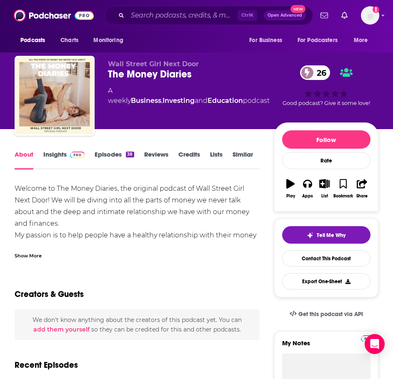
drag, startPoint x: 30, startPoint y: 253, endPoint x: 33, endPoint y: 249, distance: 5.1
click at [30, 253] on div "Show More" at bounding box center [28, 255] width 27 height 8
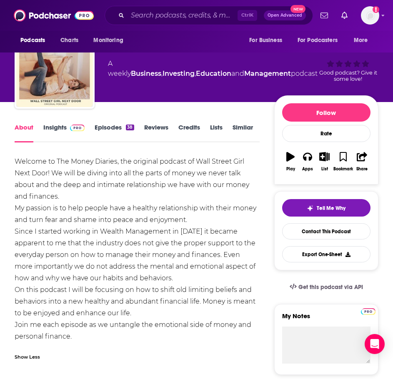
scroll to position [42, 0]
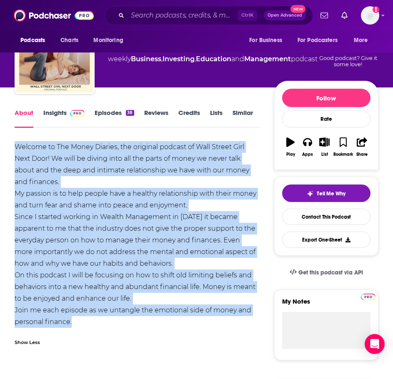
drag, startPoint x: 89, startPoint y: 319, endPoint x: 15, endPoint y: 146, distance: 187.9
click at [15, 146] on div "Welcome to The Money Diaries, the original podcast of Wall Street Girl Next Doo…" at bounding box center [137, 234] width 245 height 187
copy div "Welcome to The Money Diaries, the original podcast of Wall Street Girl Next Doo…"
click at [52, 115] on link "Insights" at bounding box center [63, 118] width 41 height 19
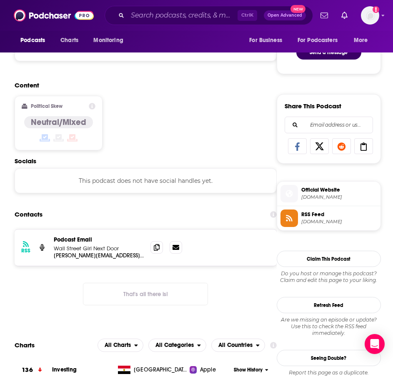
scroll to position [458, 0]
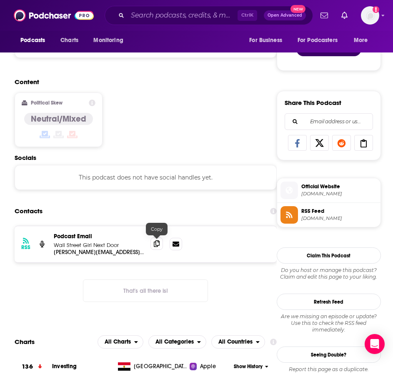
click at [162, 244] on span at bounding box center [156, 243] width 12 height 12
click at [374, 14] on img "Logged in as ILATeam" at bounding box center [370, 15] width 18 height 18
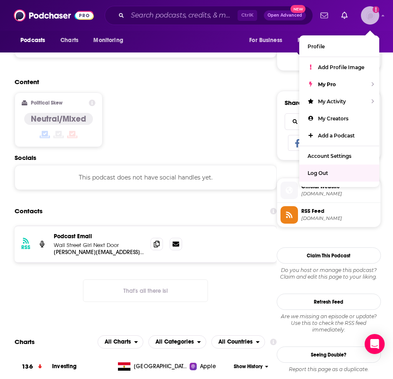
click at [329, 169] on div "Log Out" at bounding box center [339, 173] width 80 height 17
